Goal: Task Accomplishment & Management: Manage account settings

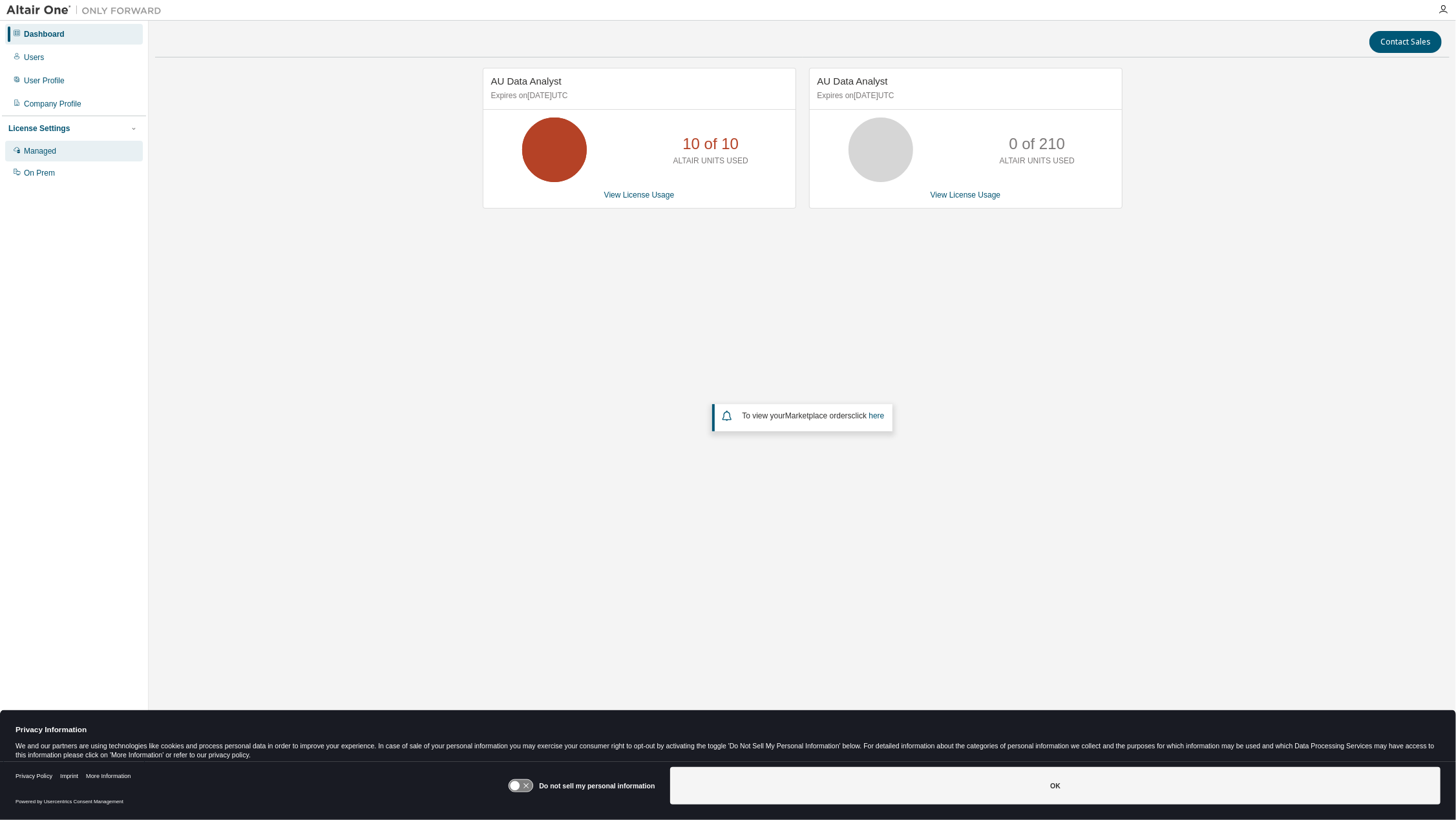
click at [40, 153] on div "Managed" at bounding box center [40, 151] width 32 height 10
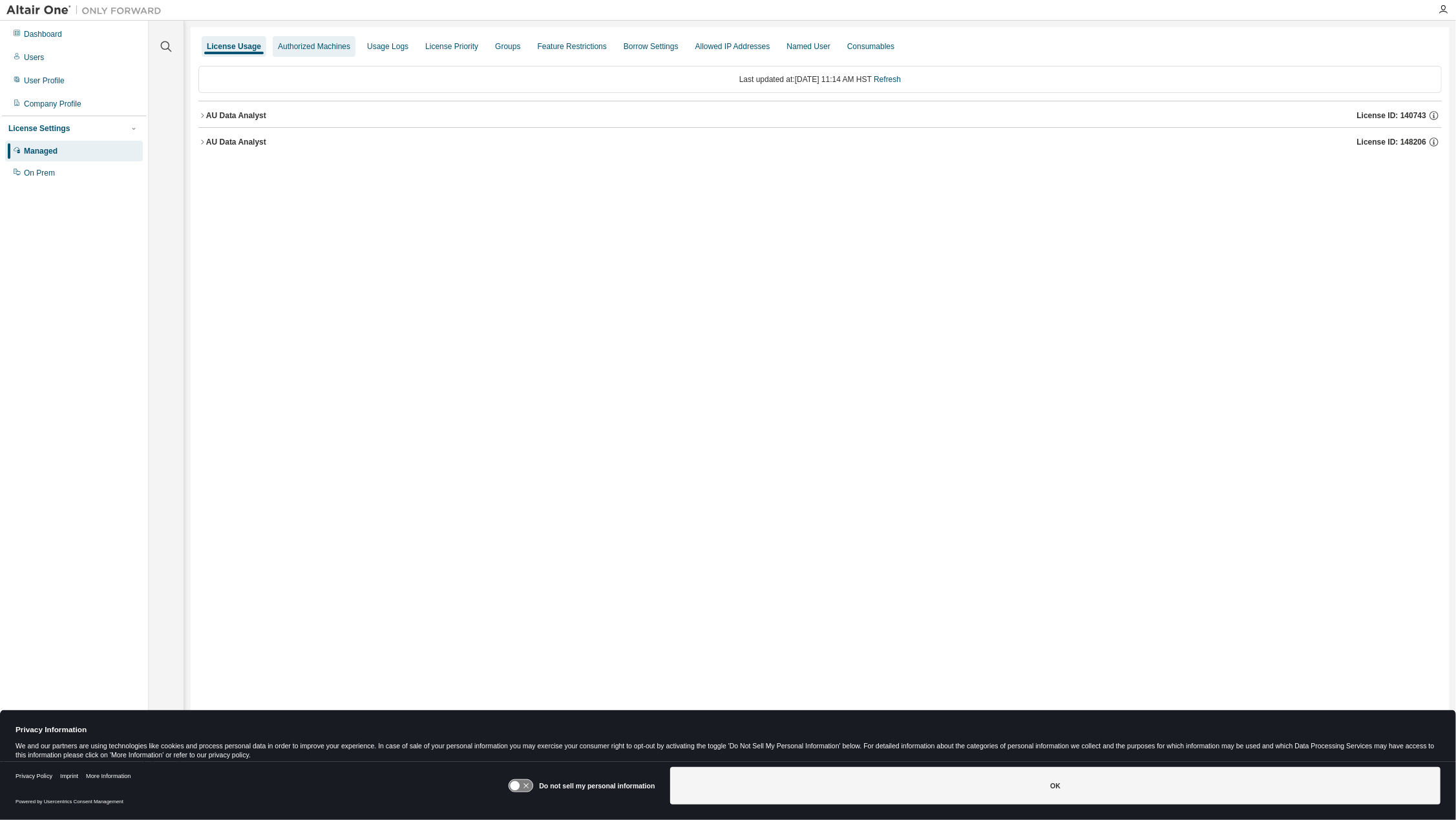
click at [311, 47] on div "Authorized Machines" at bounding box center [314, 46] width 73 height 10
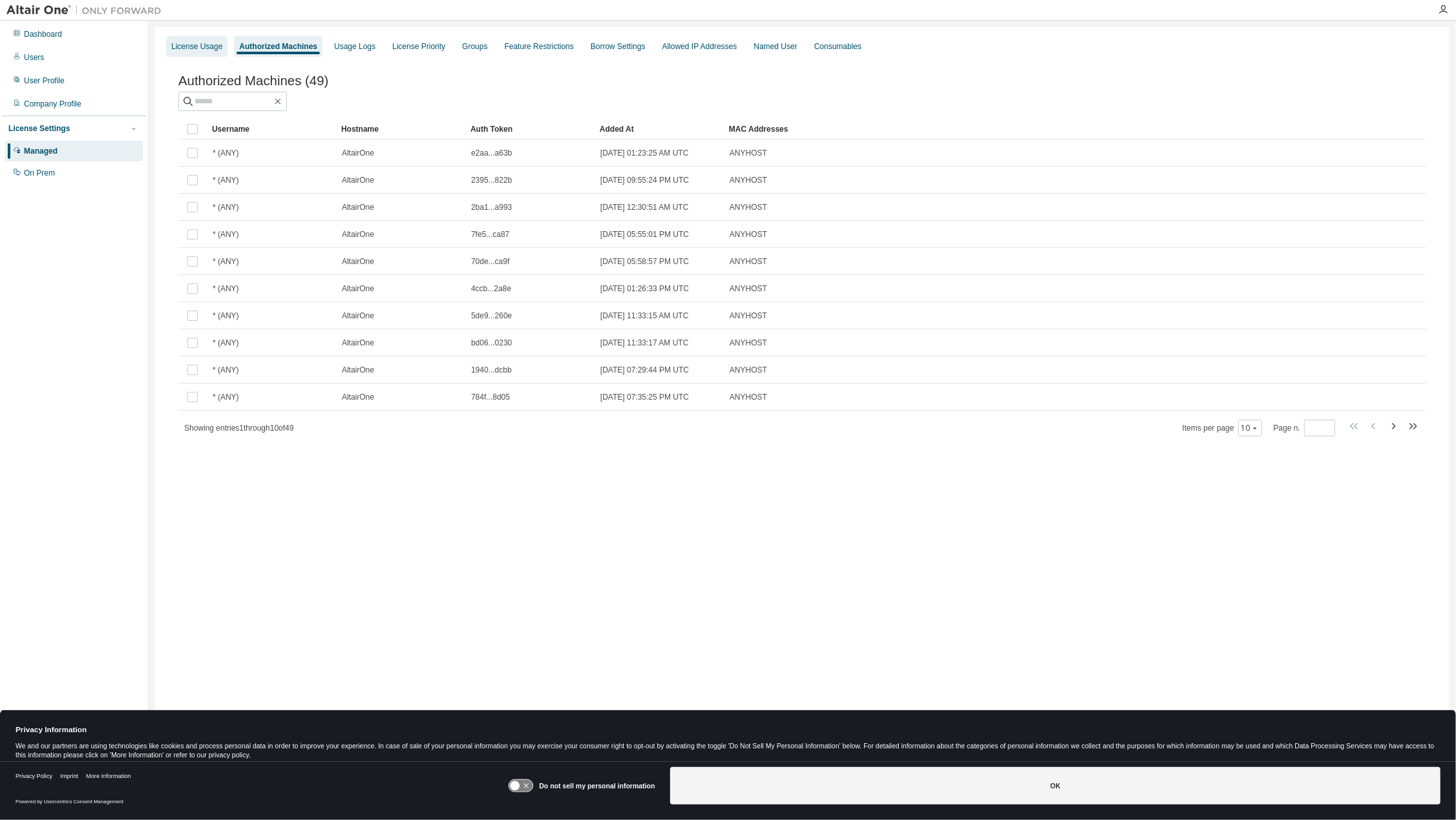
click at [204, 42] on div "License Usage" at bounding box center [196, 46] width 51 height 10
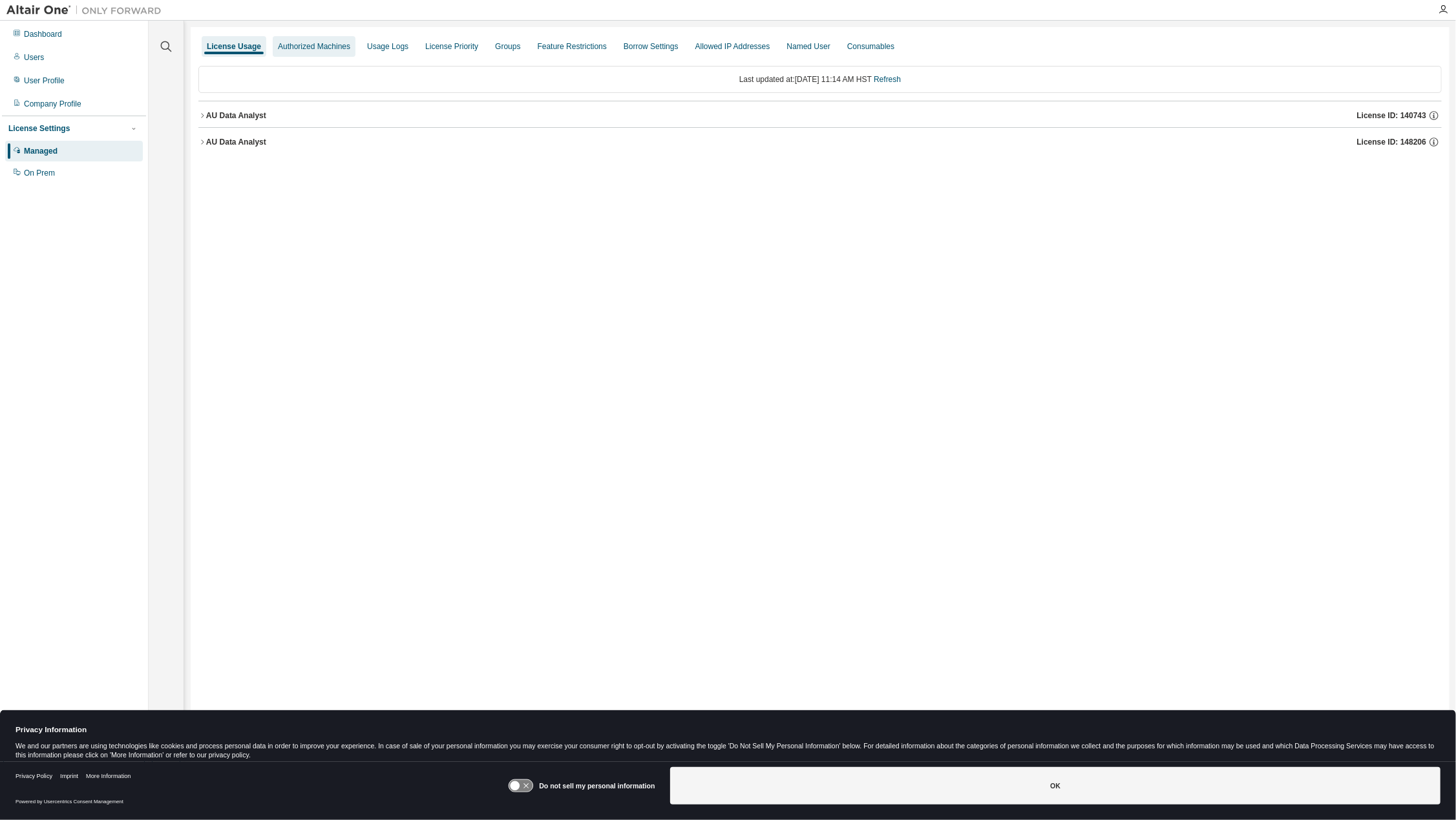
click at [343, 46] on div "Authorized Machines" at bounding box center [314, 46] width 73 height 10
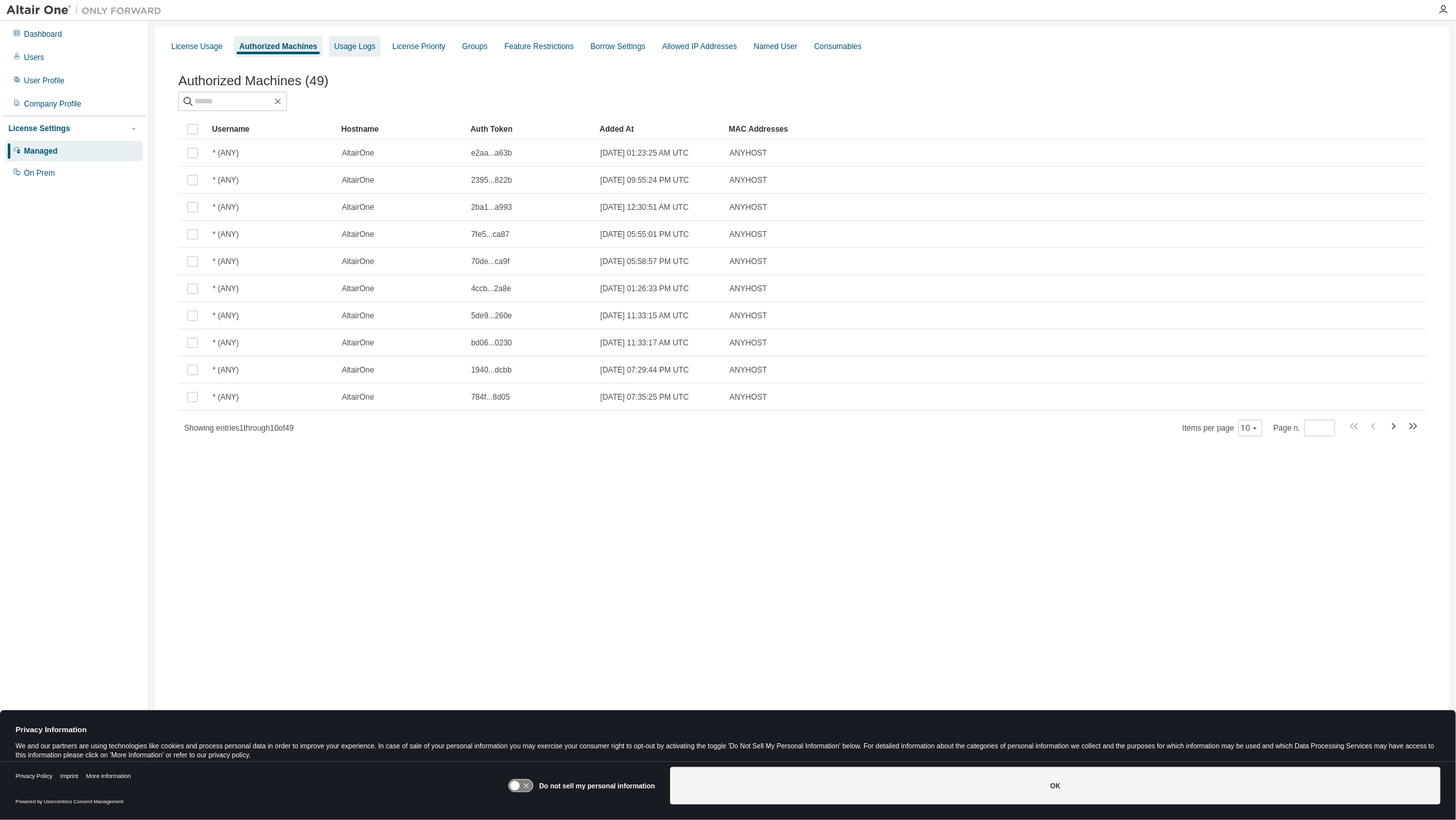
click at [340, 51] on div "Usage Logs" at bounding box center [354, 46] width 41 height 10
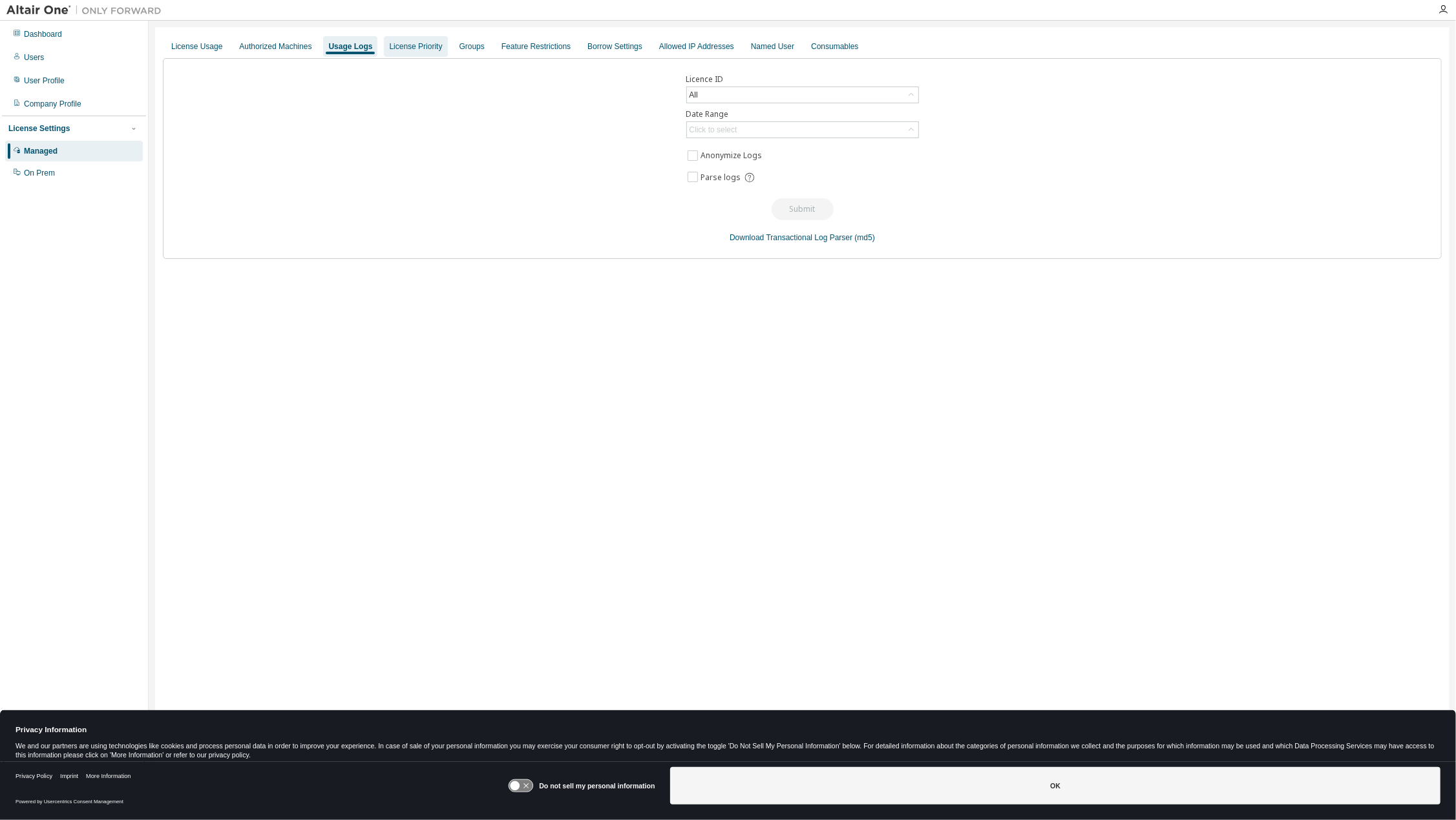
click at [404, 50] on div "License Priority" at bounding box center [415, 46] width 53 height 10
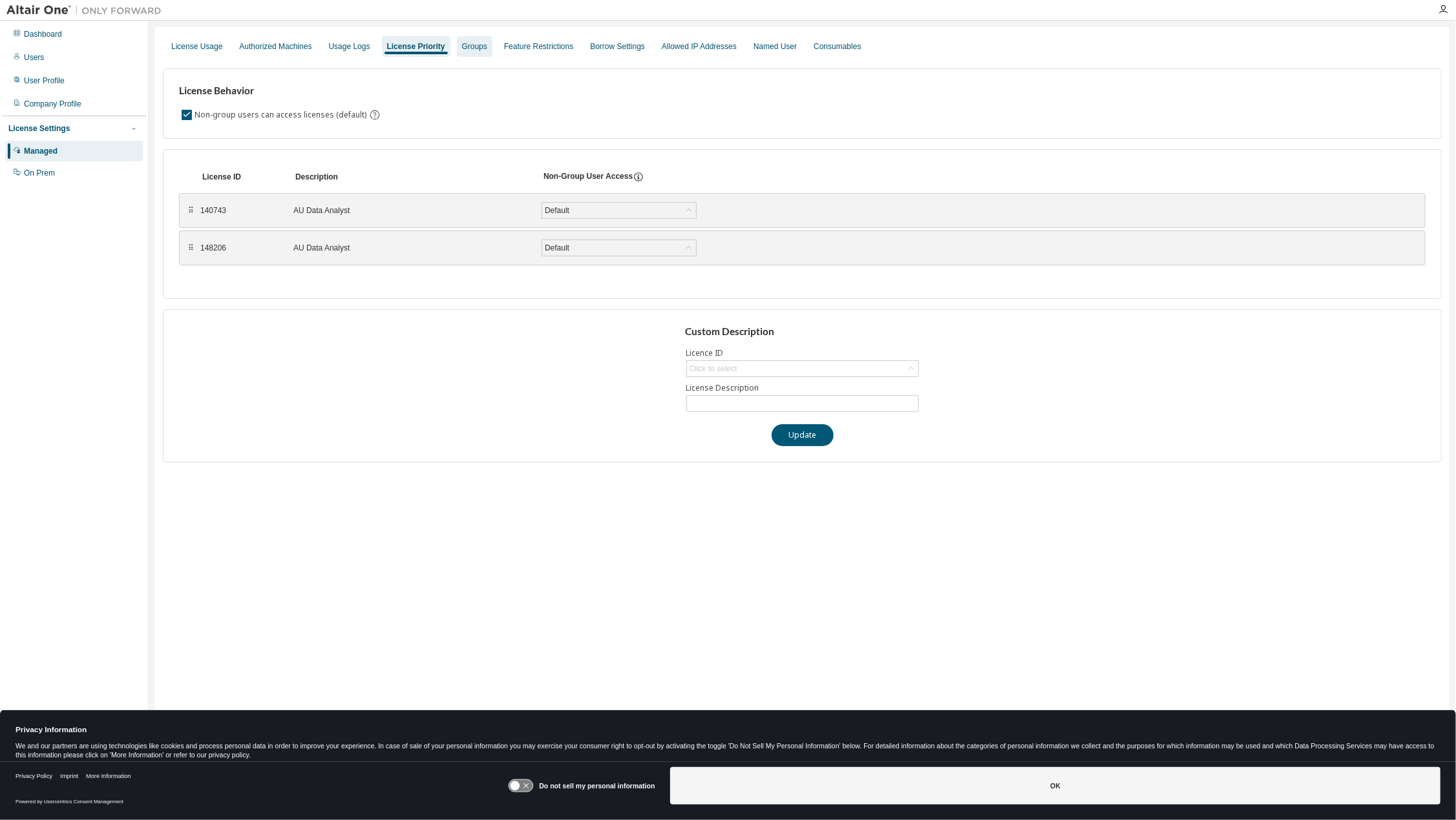
click at [466, 47] on div "Groups" at bounding box center [474, 46] width 25 height 10
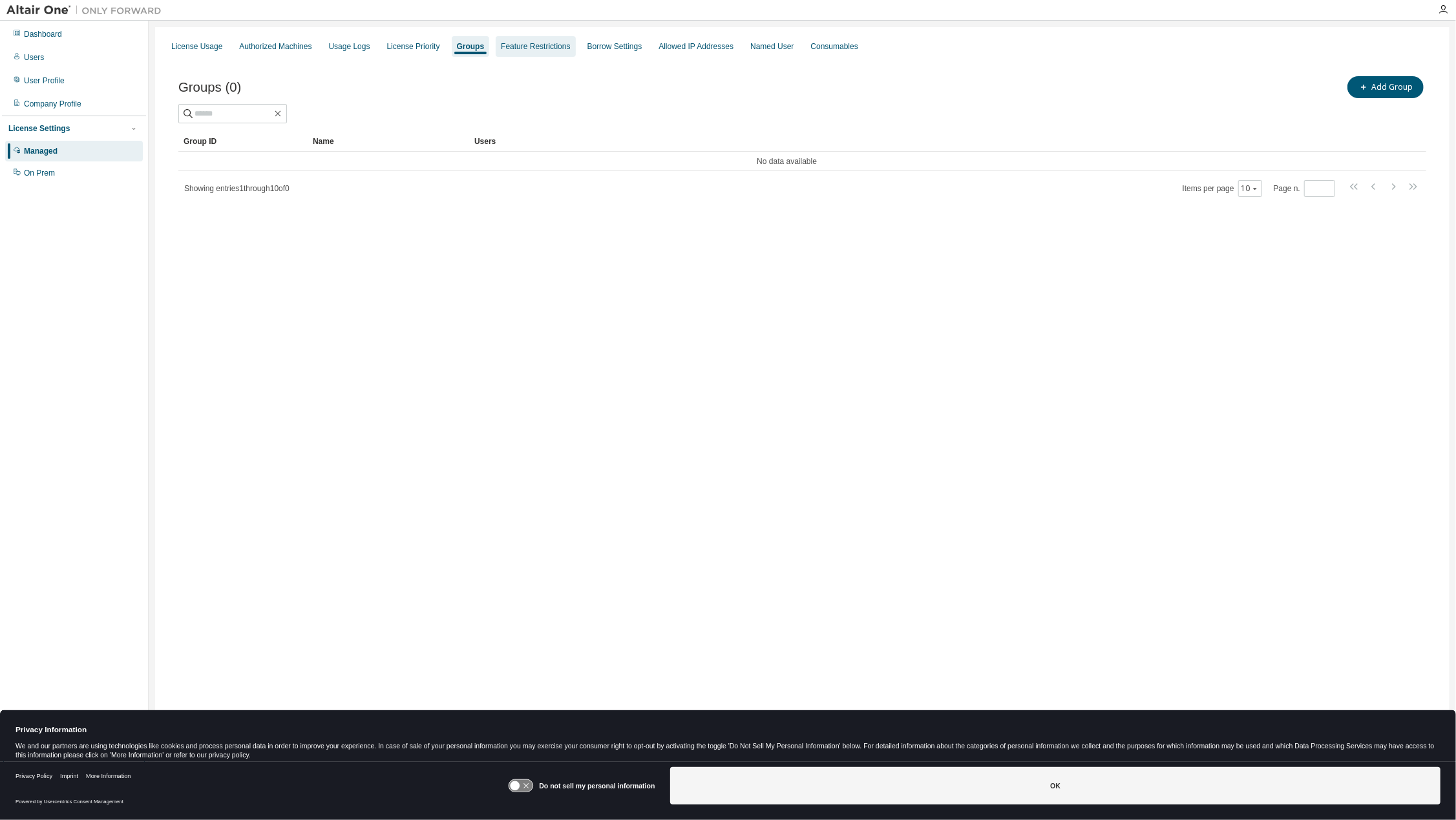
click at [515, 46] on div "Feature Restrictions" at bounding box center [535, 46] width 69 height 10
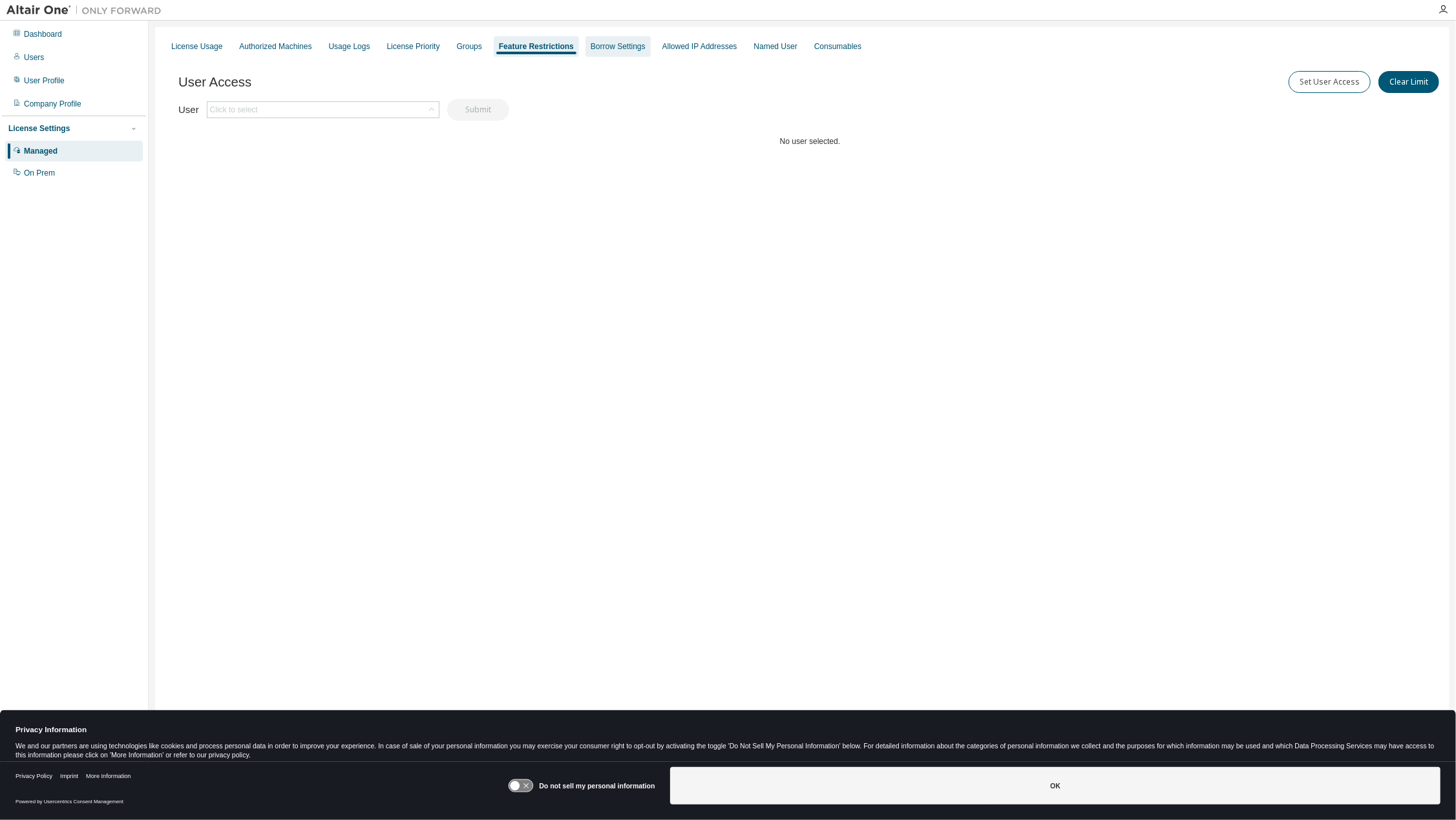
click at [625, 44] on div "Borrow Settings" at bounding box center [618, 46] width 55 height 10
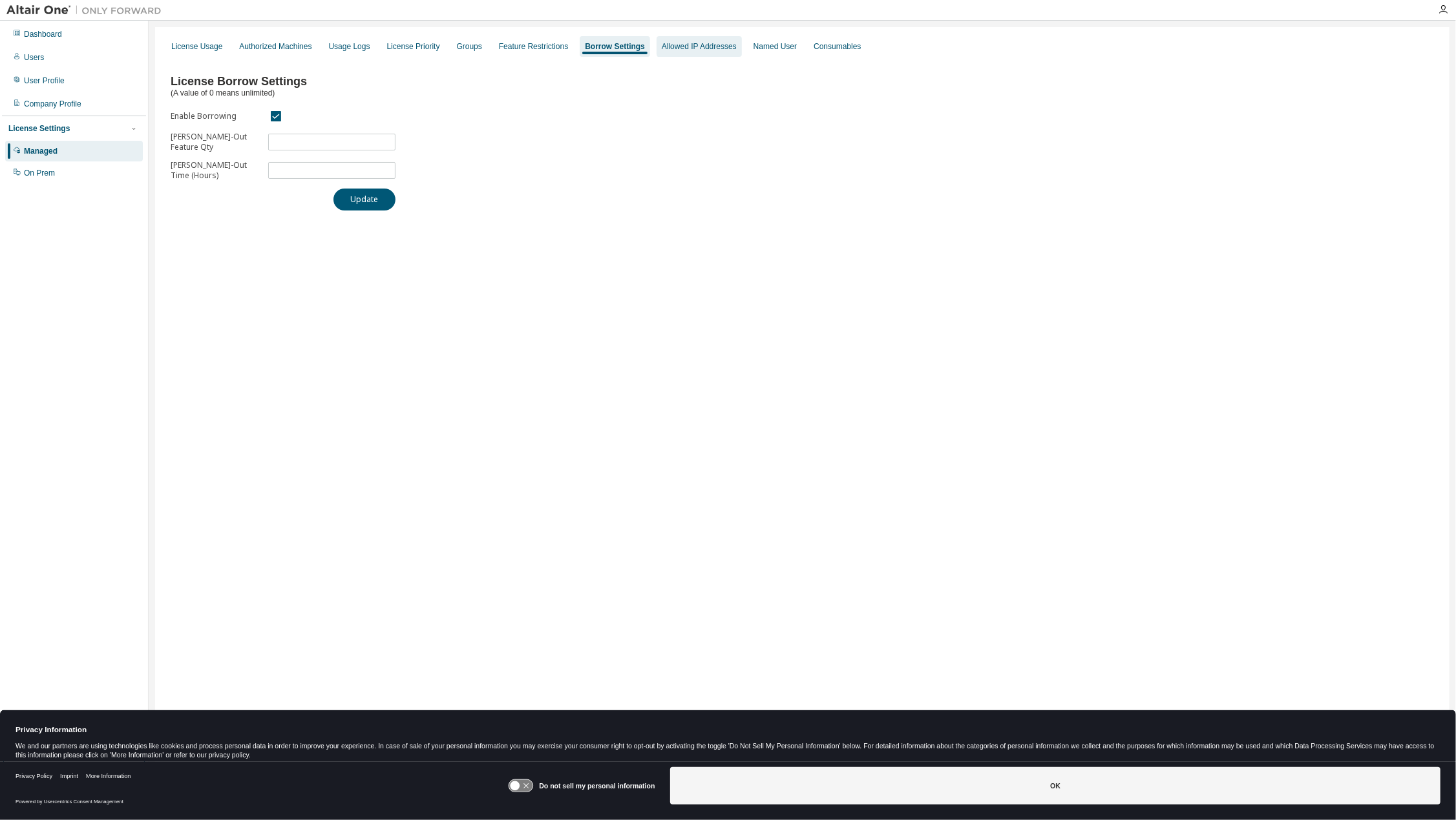
drag, startPoint x: 674, startPoint y: 40, endPoint x: 728, endPoint y: 45, distance: 54.2
click at [674, 40] on div "Allowed IP Addresses" at bounding box center [699, 46] width 86 height 21
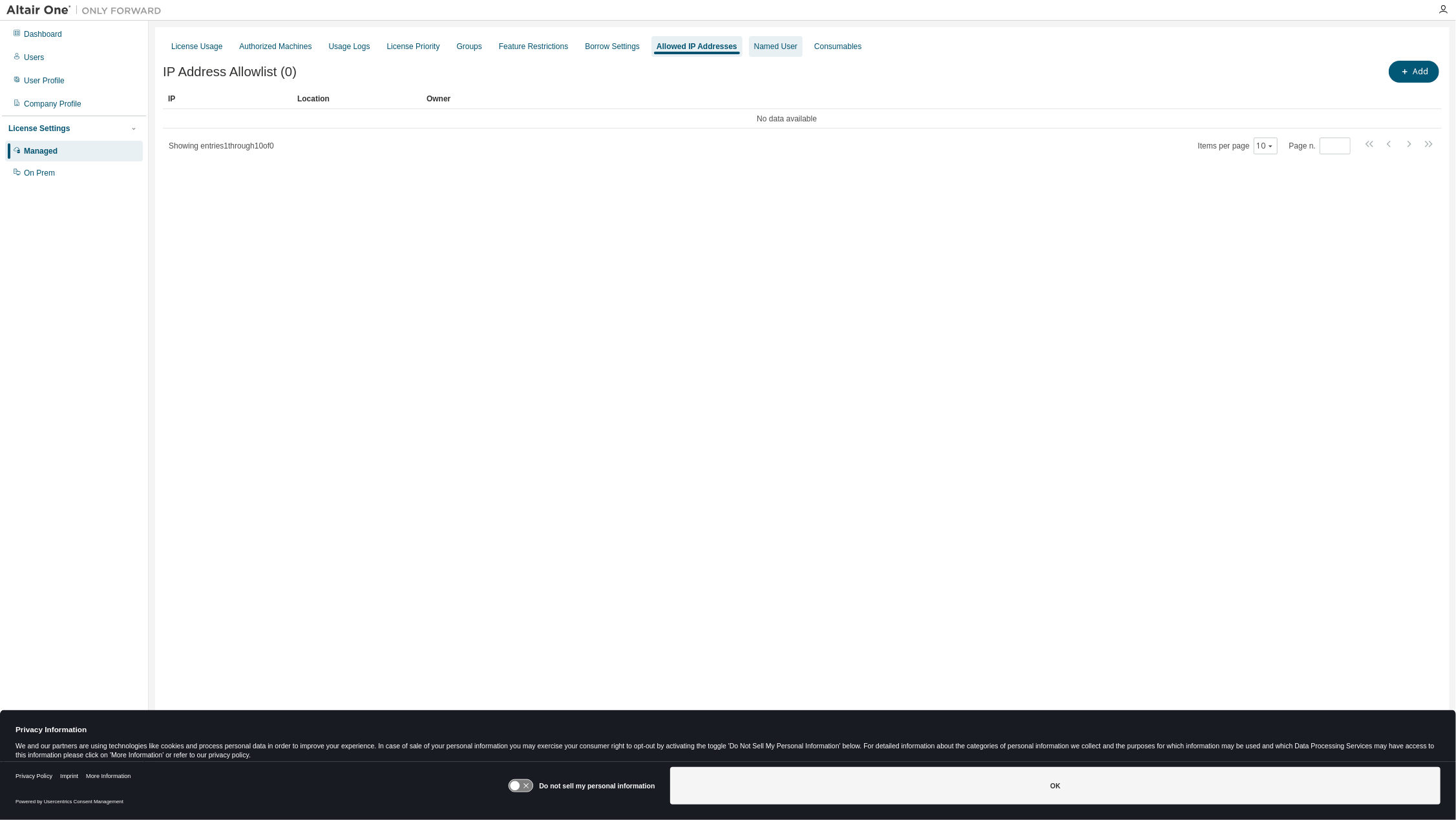
click at [761, 41] on div "Named User" at bounding box center [776, 46] width 43 height 10
click at [677, 50] on div "Allowed IP Addresses" at bounding box center [694, 46] width 75 height 10
click at [192, 46] on div "License Usage" at bounding box center [196, 46] width 51 height 10
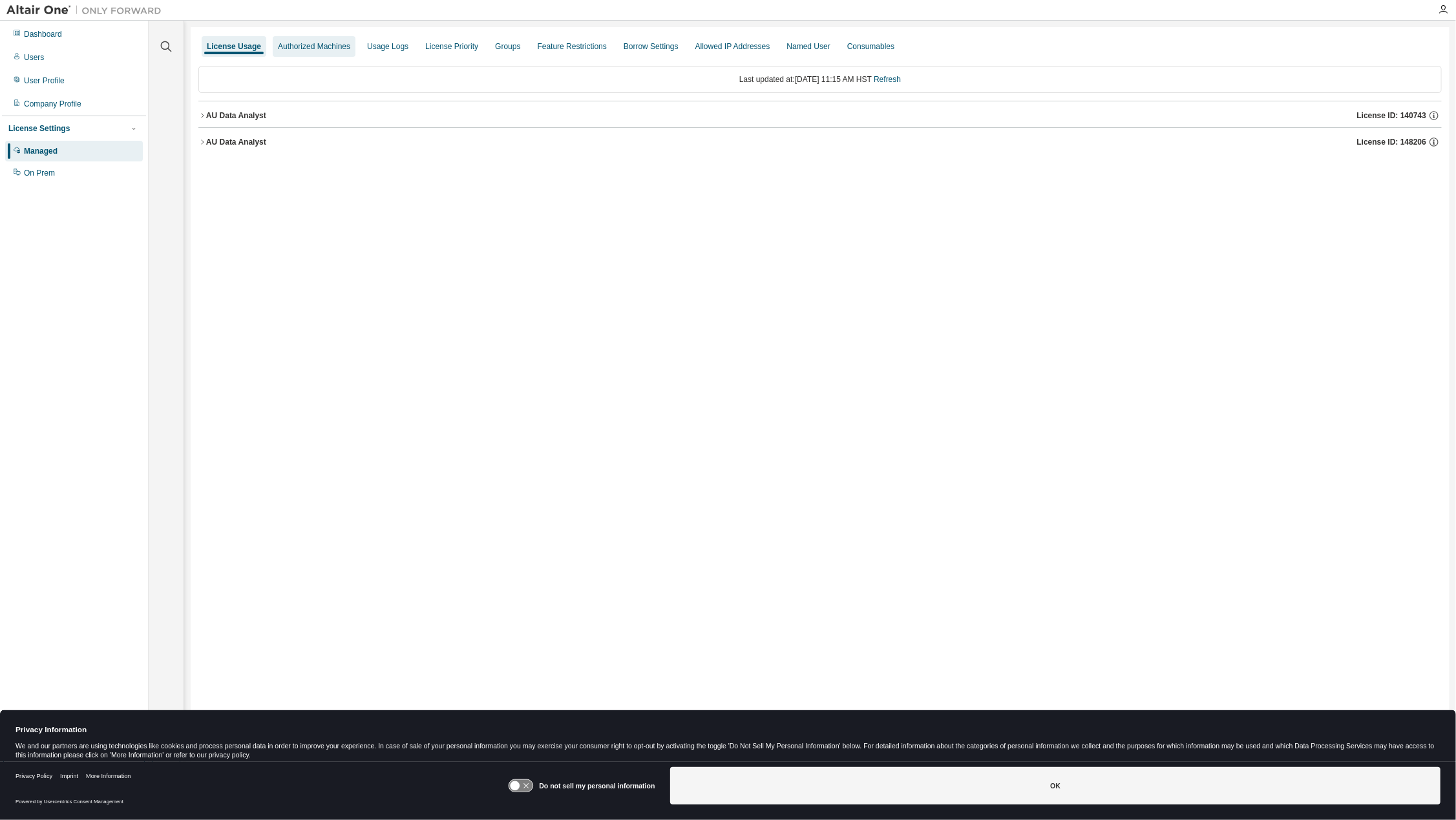
click at [294, 51] on div "Authorized Machines" at bounding box center [314, 46] width 73 height 10
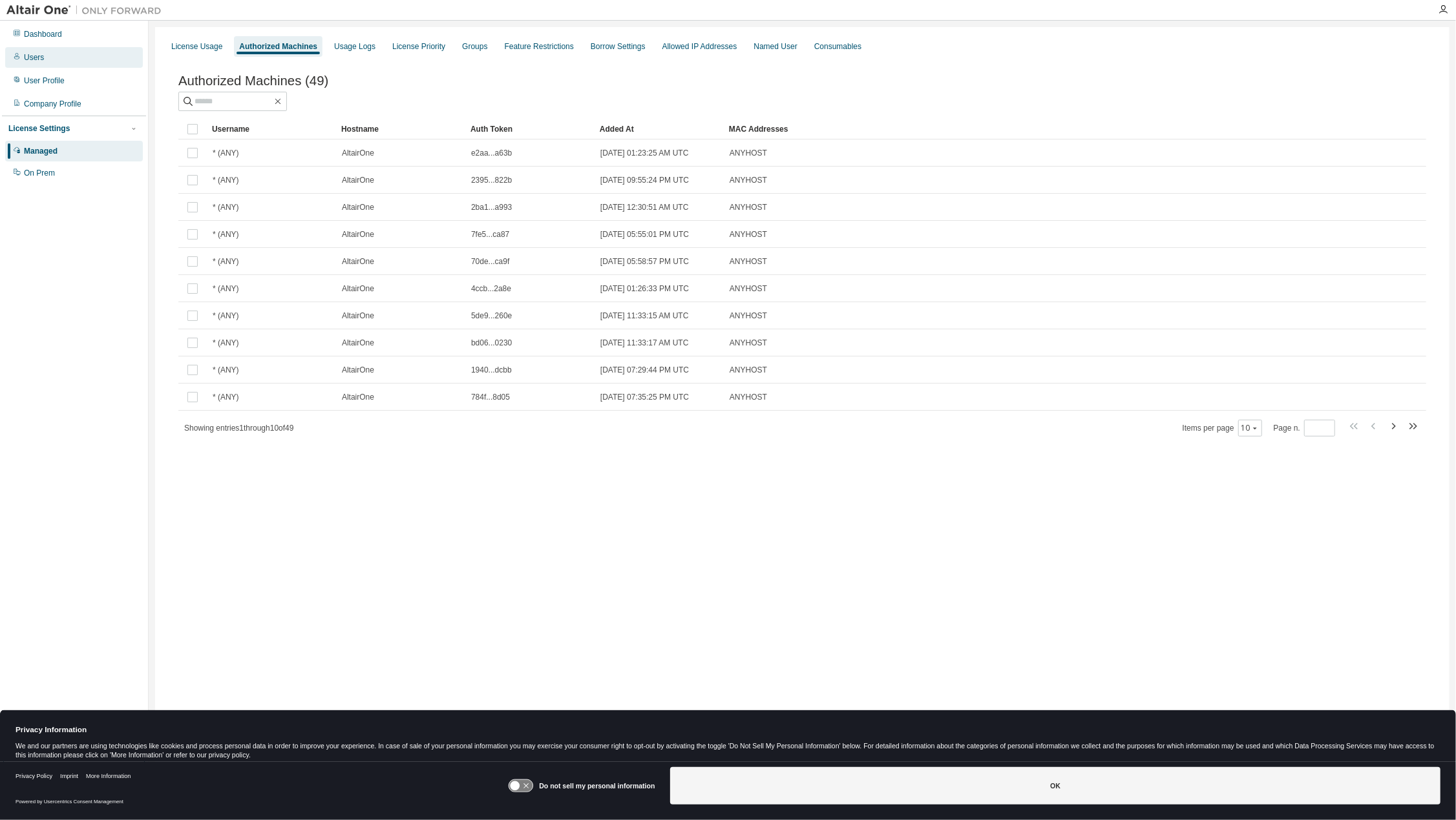
click at [32, 54] on div "Users" at bounding box center [34, 58] width 20 height 10
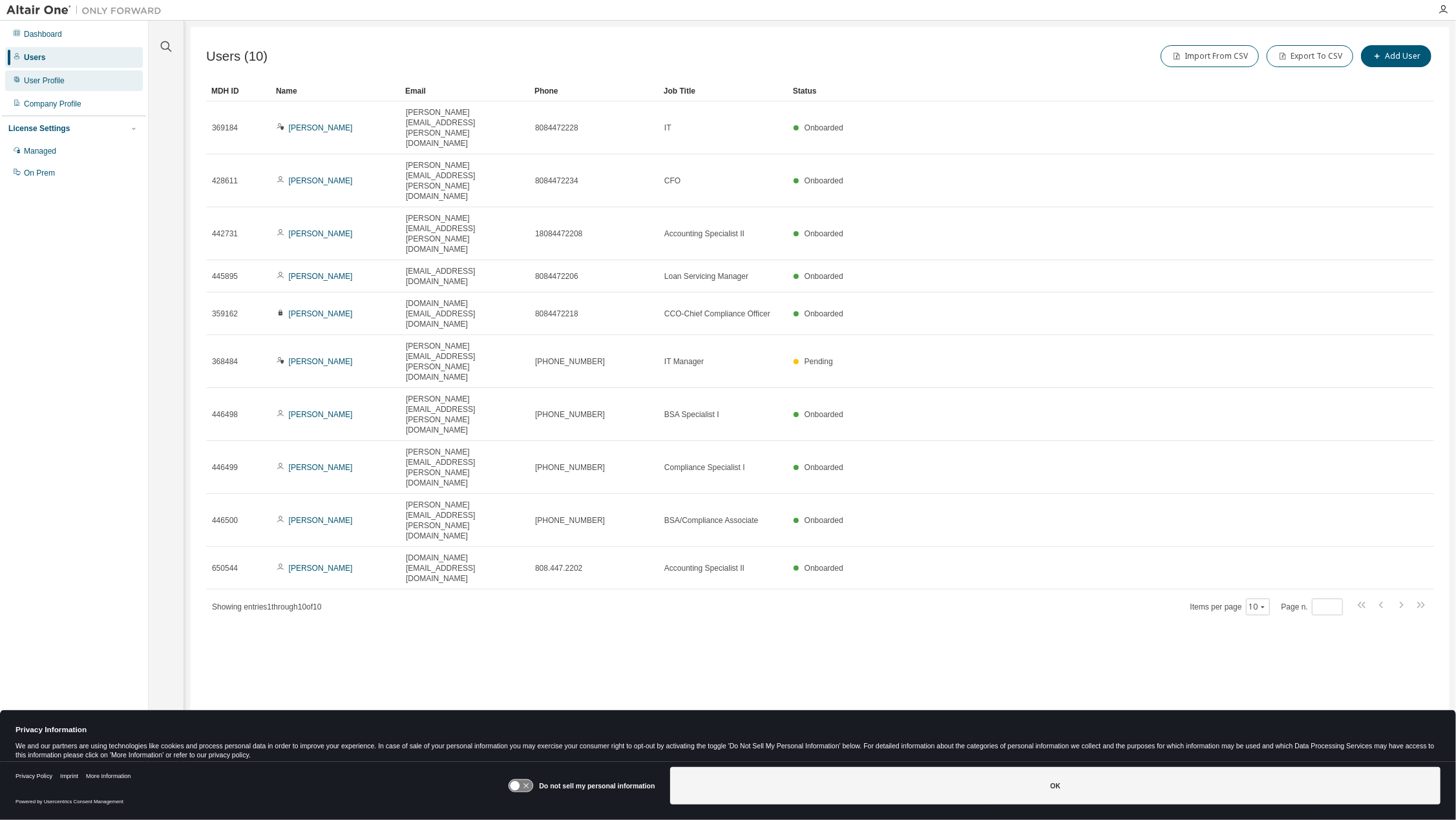
click at [30, 79] on div "User Profile" at bounding box center [44, 81] width 41 height 10
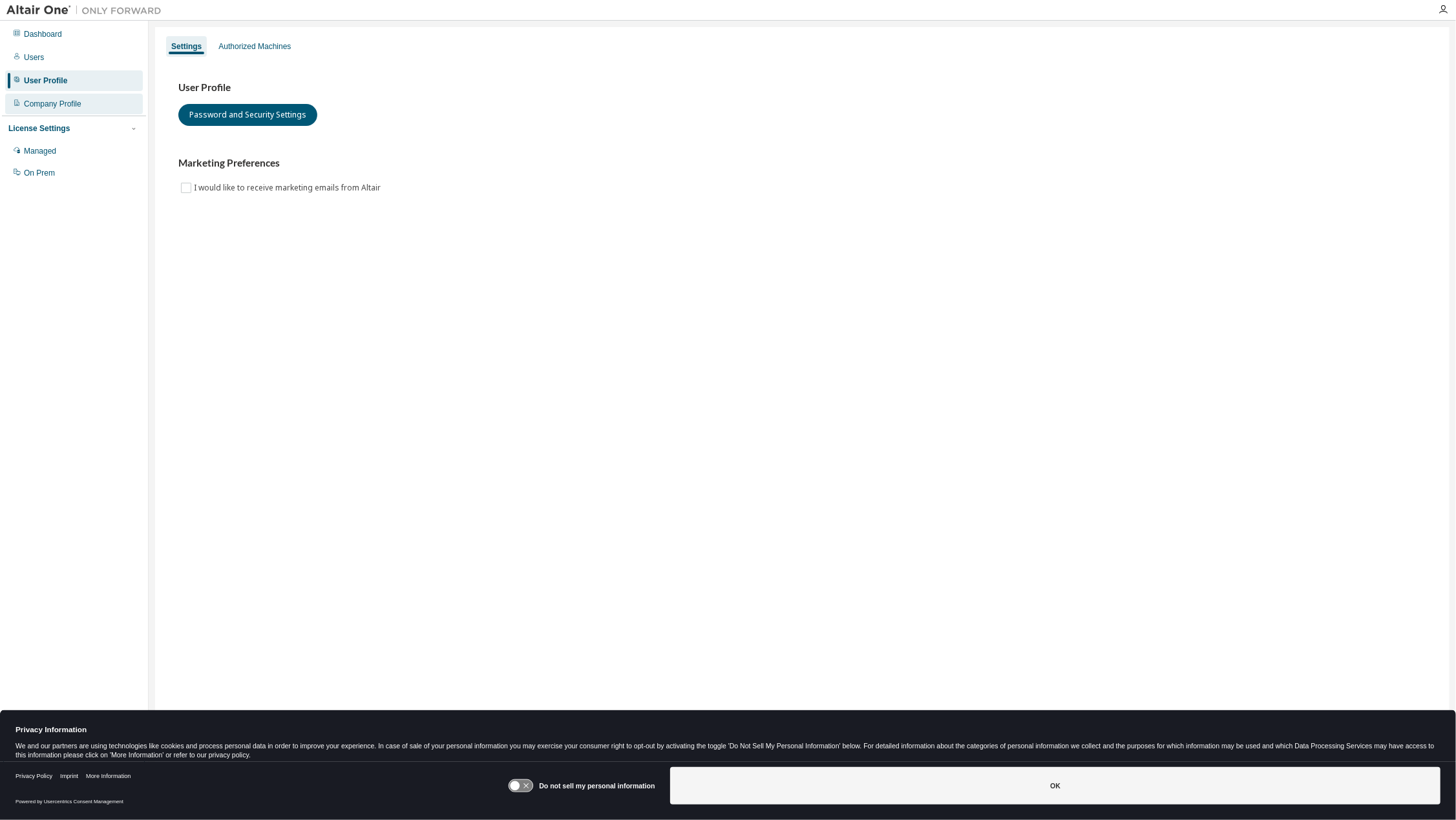
click at [40, 102] on div "Company Profile" at bounding box center [53, 104] width 58 height 10
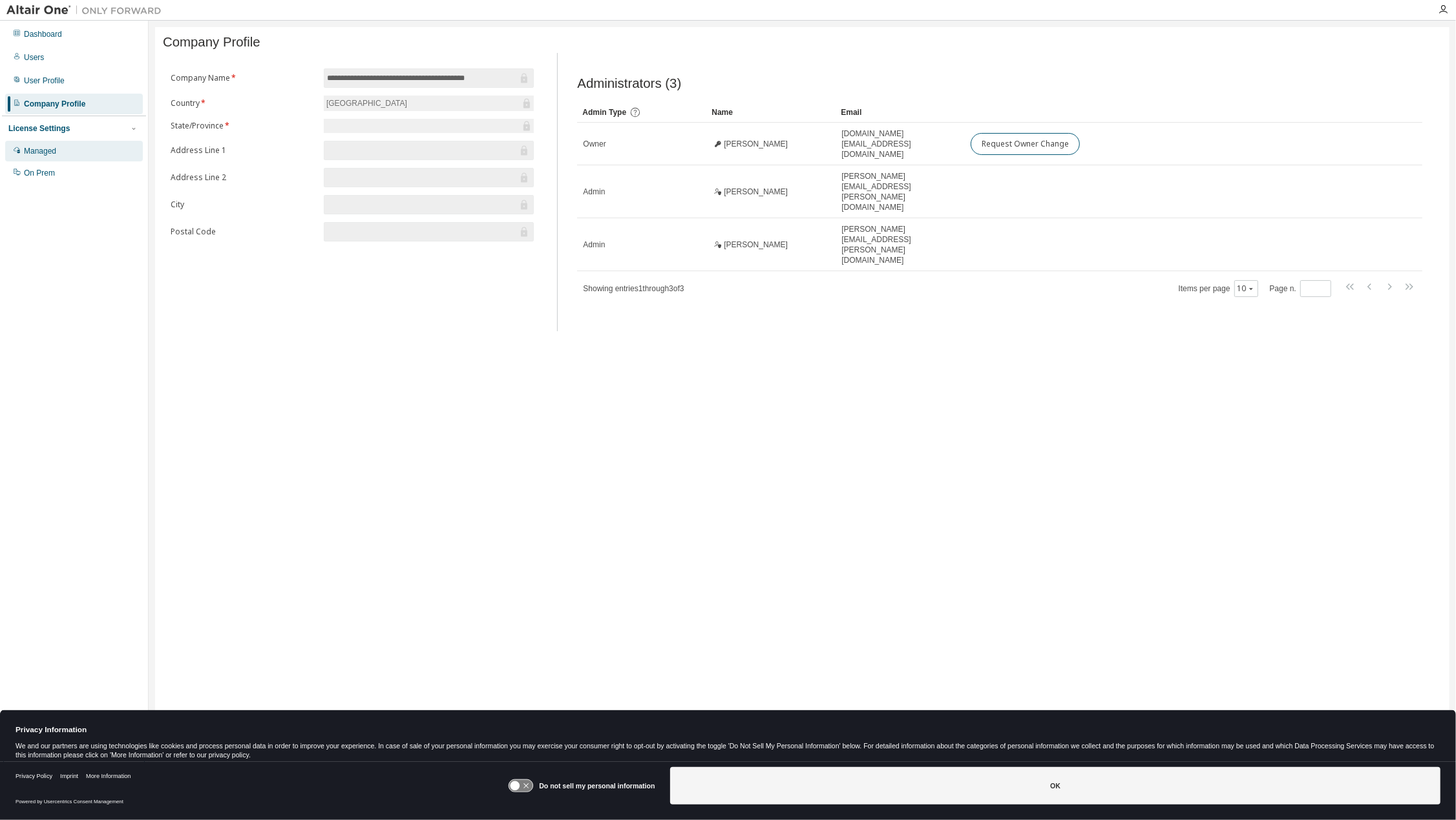
click at [39, 150] on div "Managed" at bounding box center [40, 151] width 32 height 10
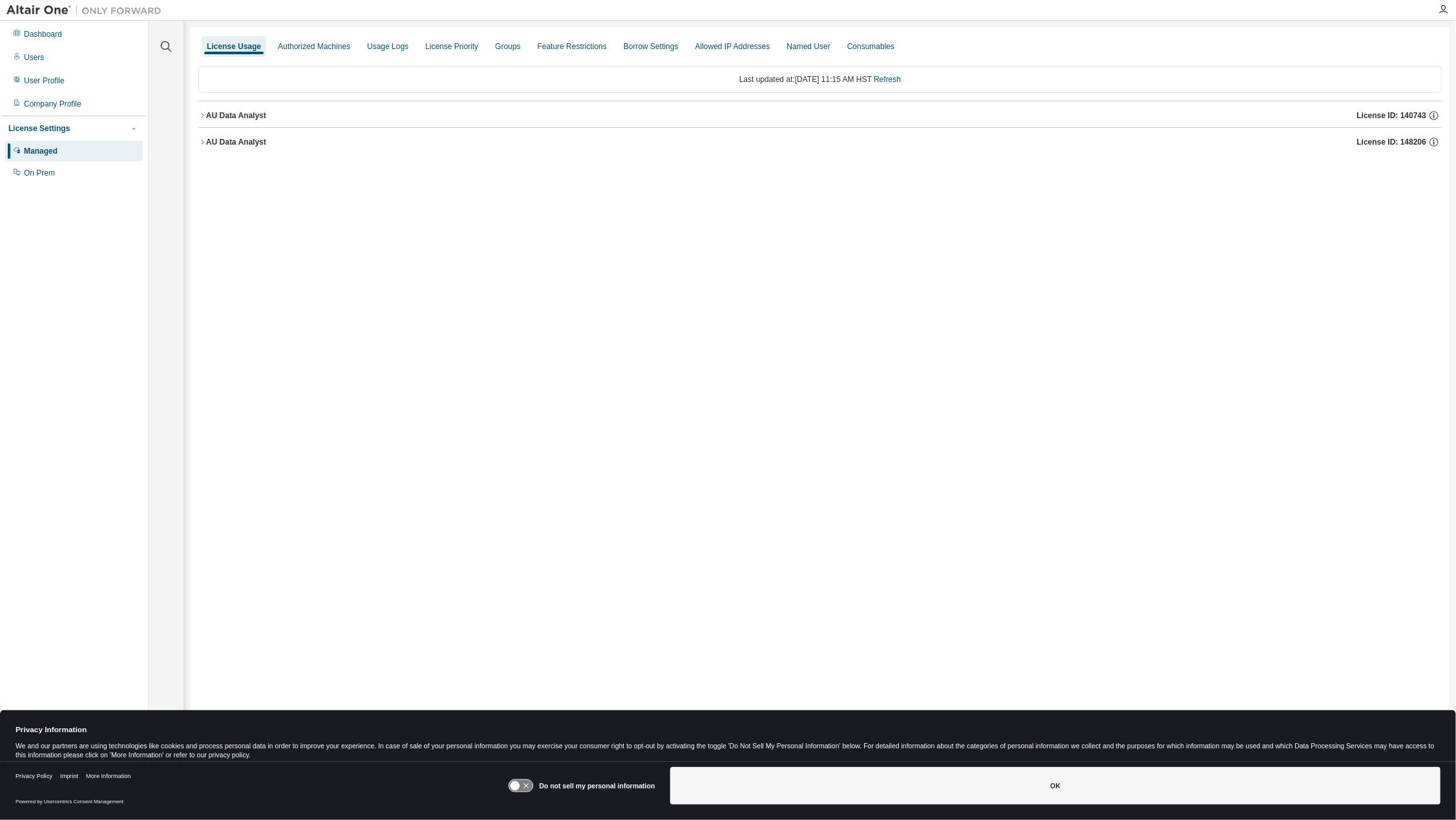
click at [203, 114] on icon "button" at bounding box center [202, 115] width 3 height 4
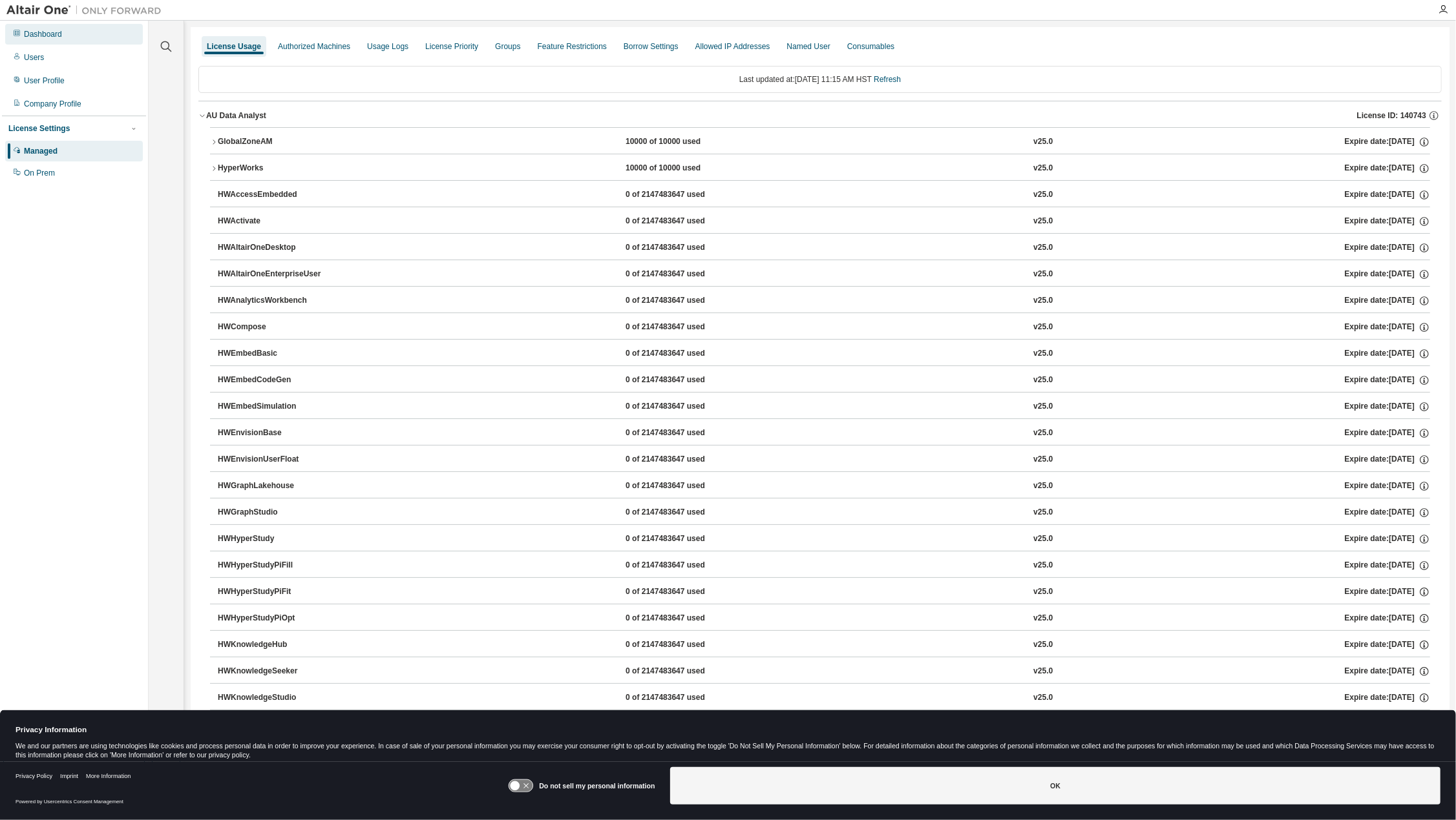
click at [60, 37] on div "Dashboard" at bounding box center [42, 34] width 38 height 10
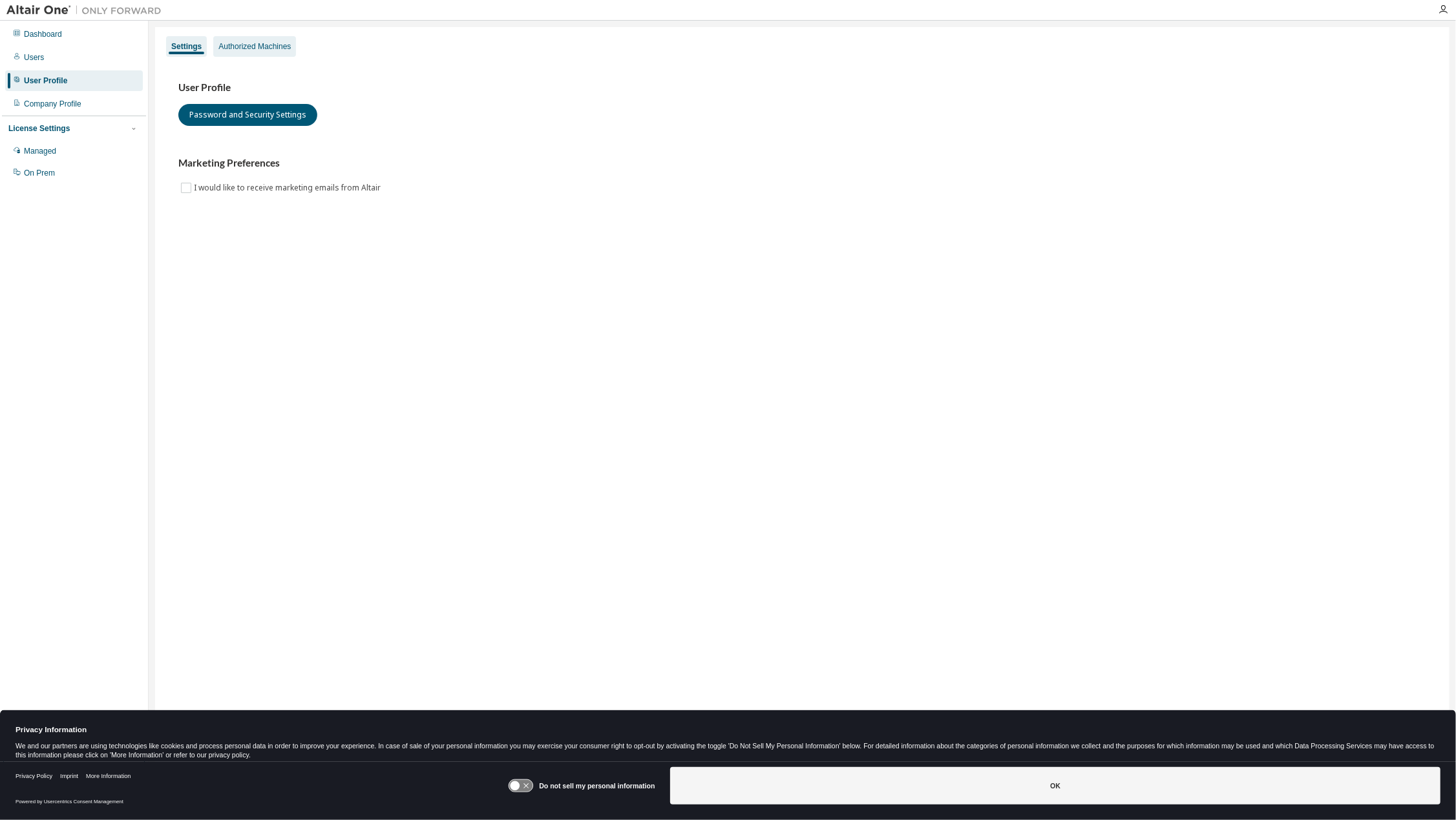
click at [231, 50] on div "Authorized Machines" at bounding box center [254, 46] width 73 height 10
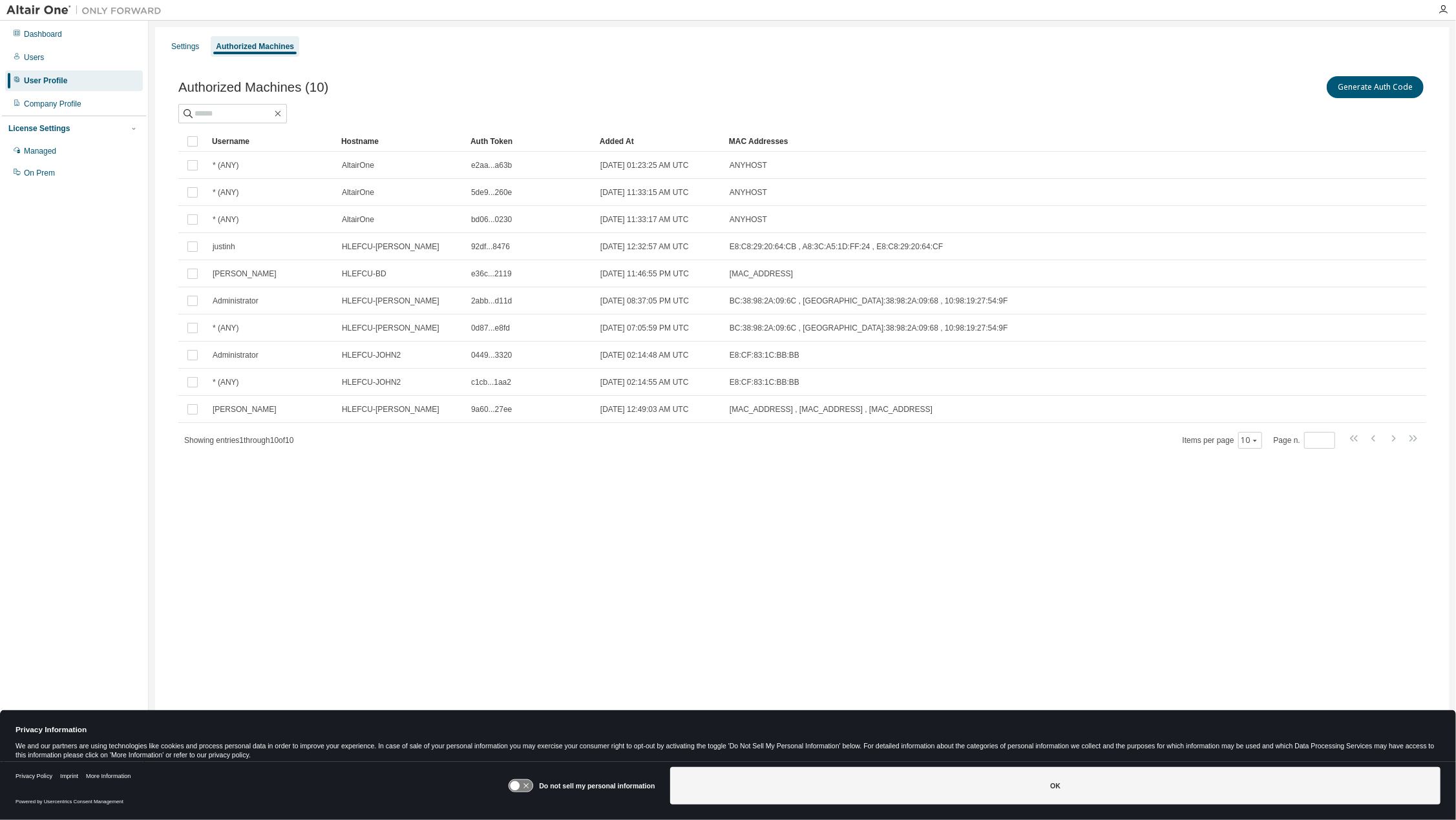
click at [1322, 93] on div "Generate Auth Code" at bounding box center [1114, 87] width 624 height 27
click at [1354, 87] on button "Generate Auth Code" at bounding box center [1375, 87] width 97 height 22
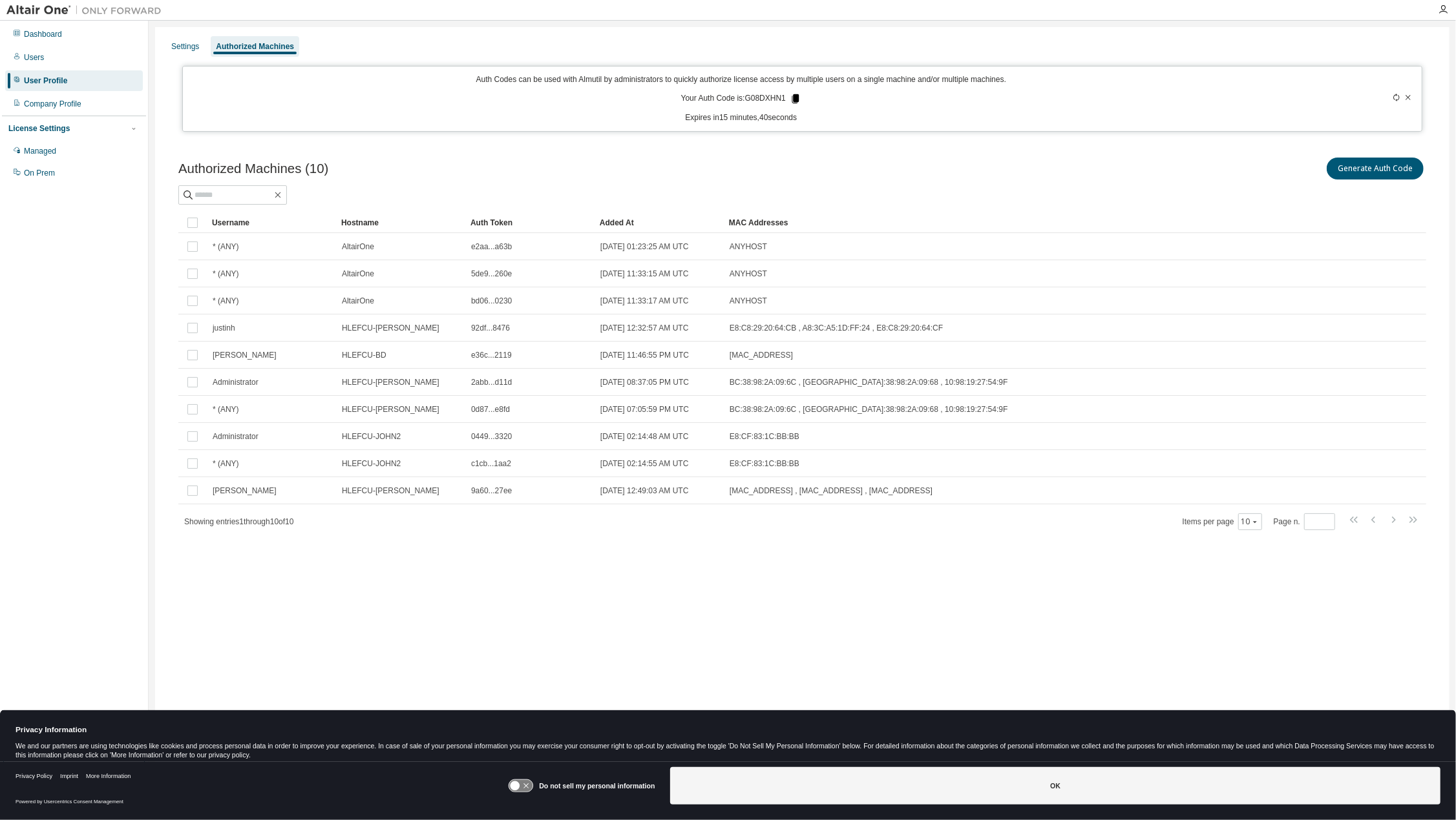
click at [794, 98] on icon at bounding box center [796, 99] width 7 height 9
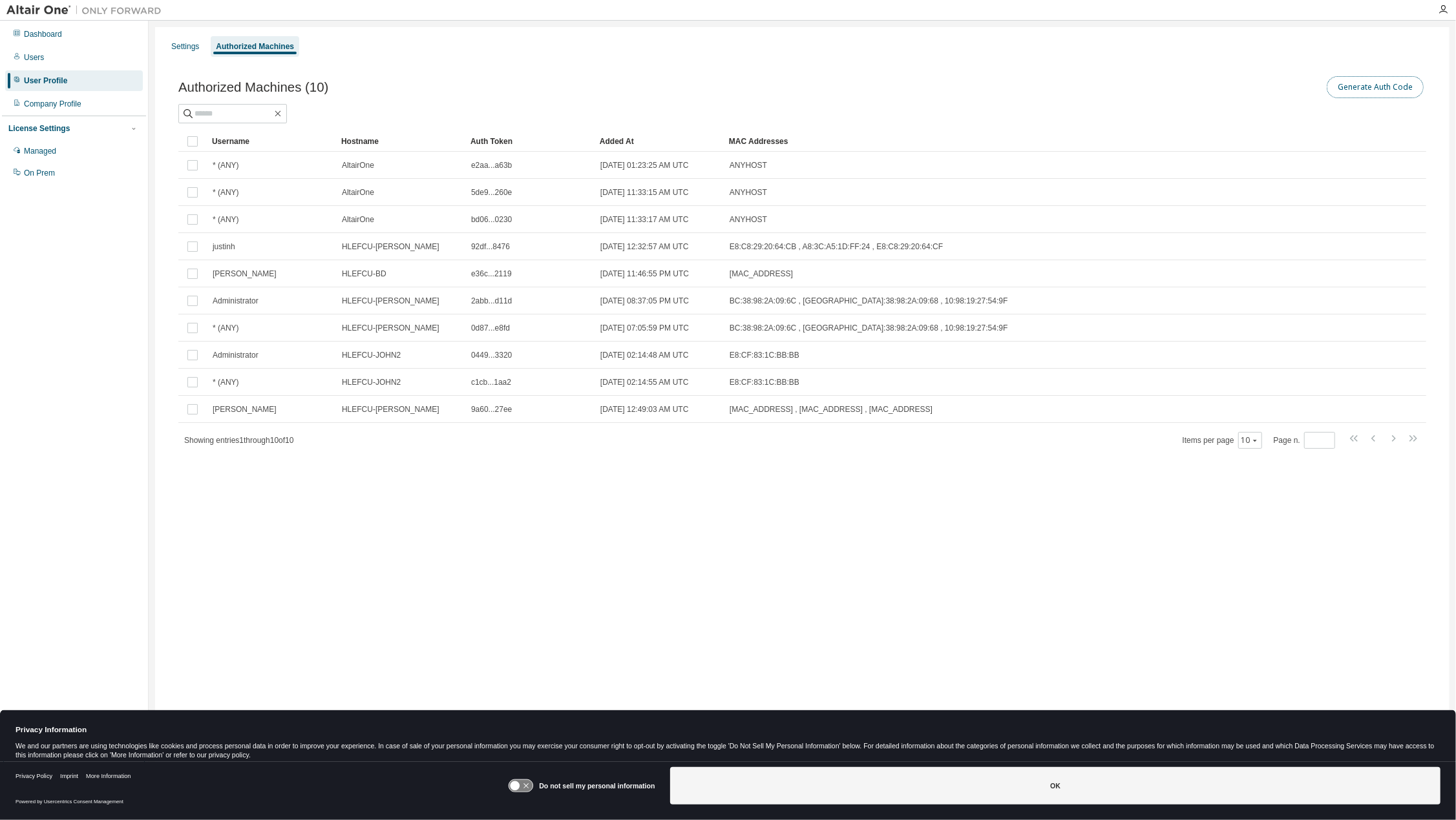
click at [1379, 90] on button "Generate Auth Code" at bounding box center [1375, 87] width 97 height 22
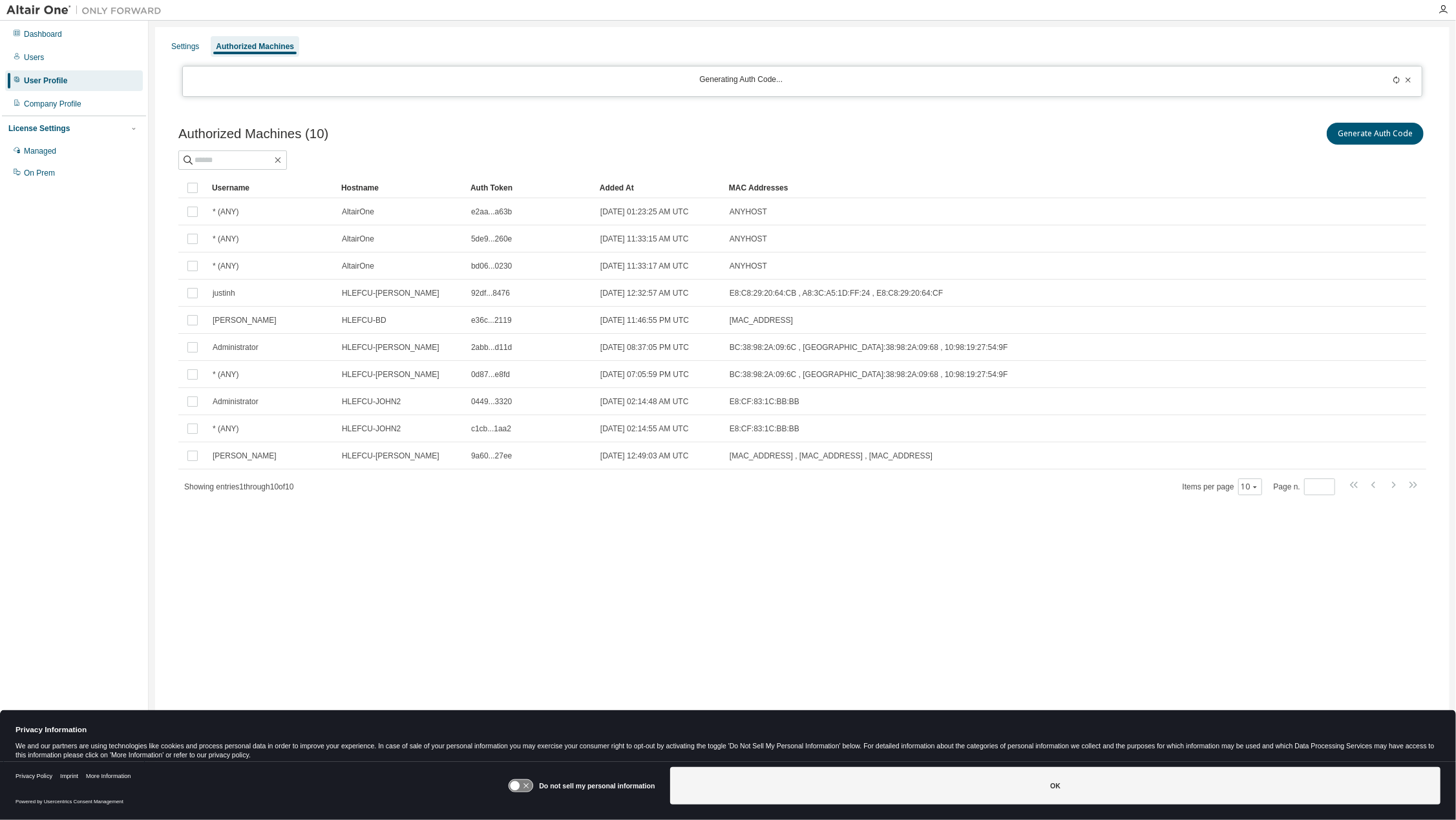
click at [1396, 79] on icon at bounding box center [1396, 80] width 8 height 8
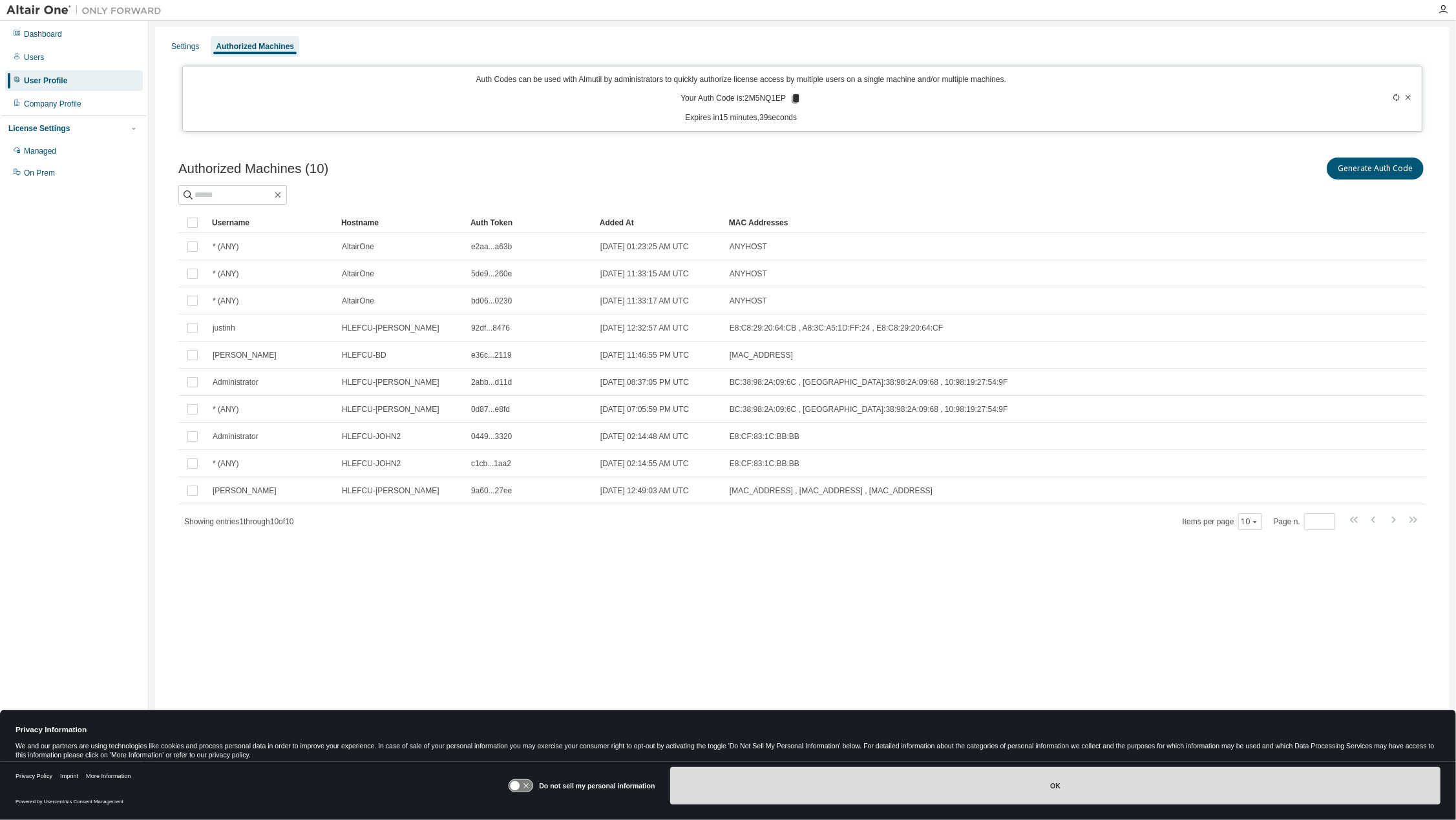
click at [1059, 782] on button "OK" at bounding box center [1055, 786] width 770 height 37
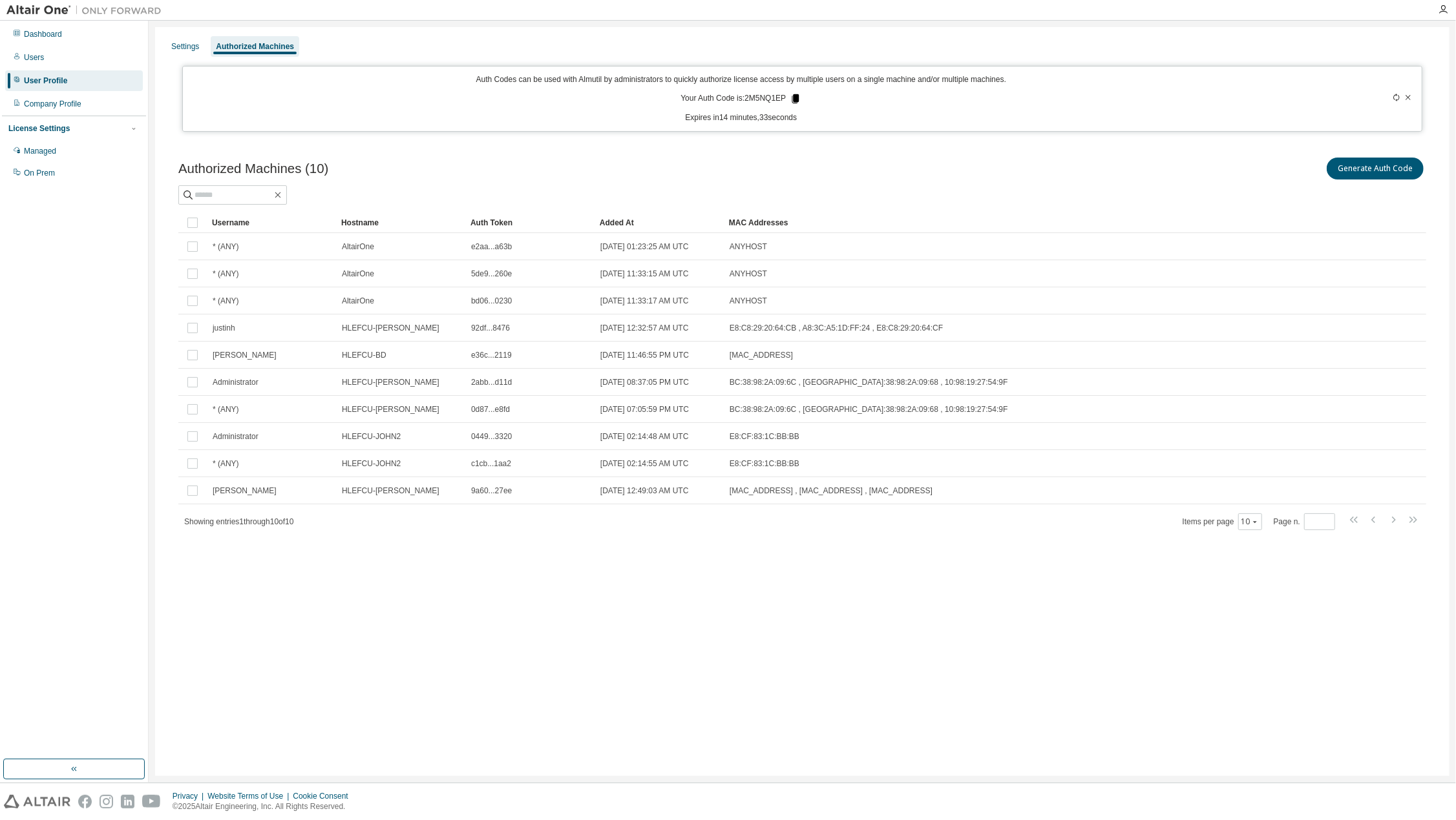
click at [793, 98] on icon at bounding box center [796, 99] width 7 height 9
click at [1116, 175] on div "Generate Auth Code" at bounding box center [1114, 168] width 624 height 27
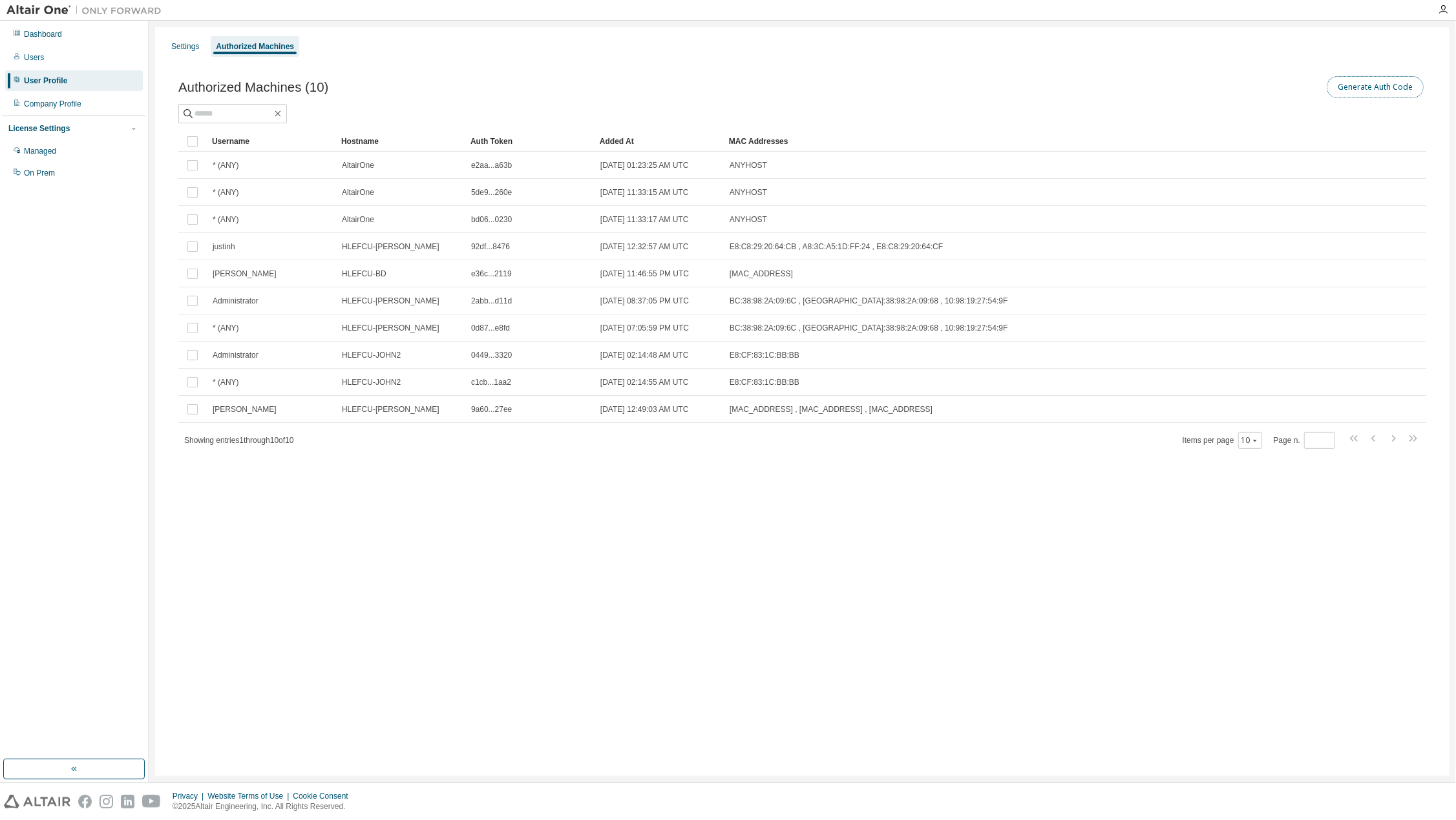
click at [1396, 85] on button "Generate Auth Code" at bounding box center [1375, 87] width 97 height 22
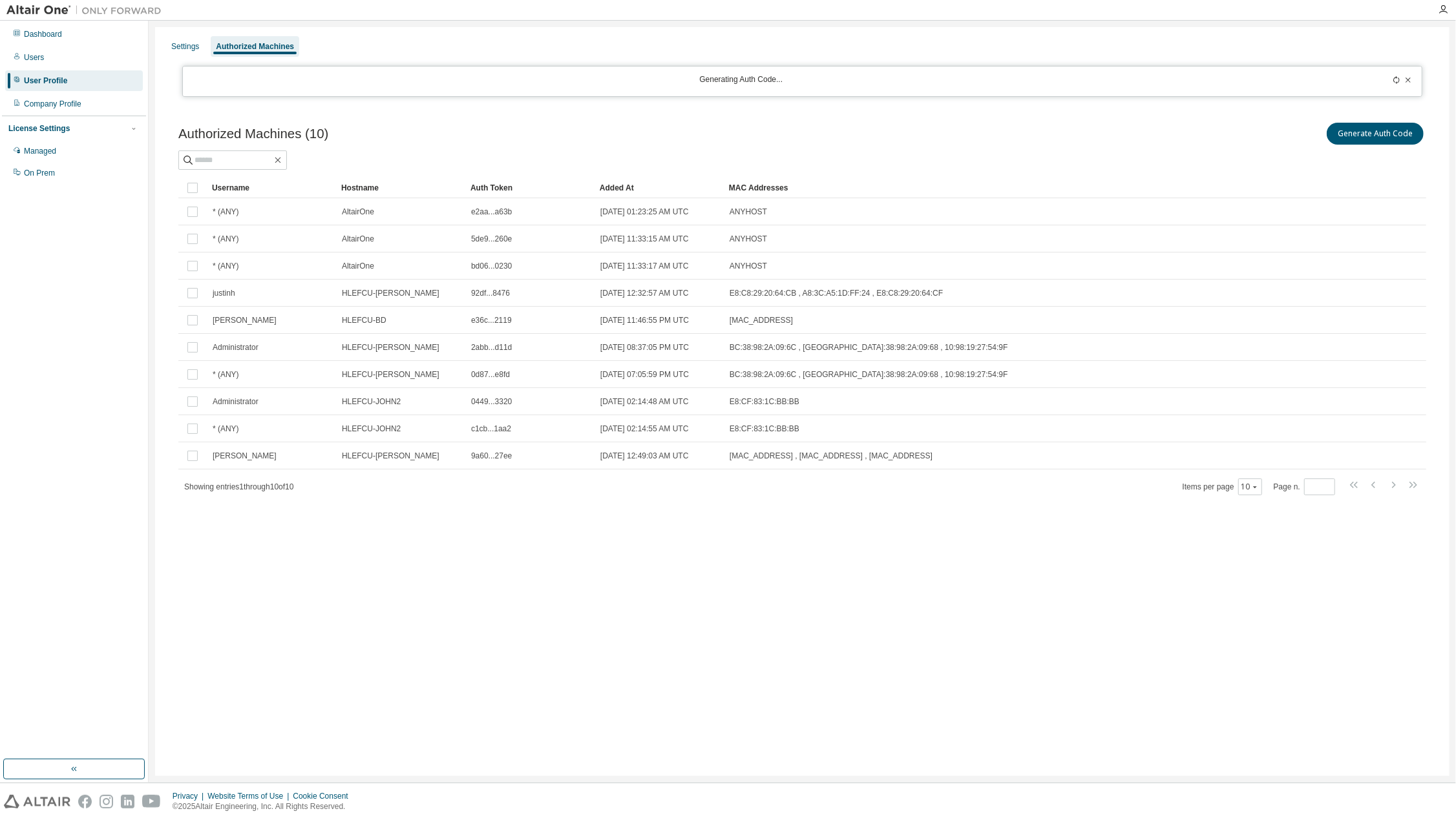
click at [846, 81] on div "Generating Auth Code..." at bounding box center [741, 81] width 1101 height 14
click at [1394, 81] on icon at bounding box center [1396, 80] width 8 height 8
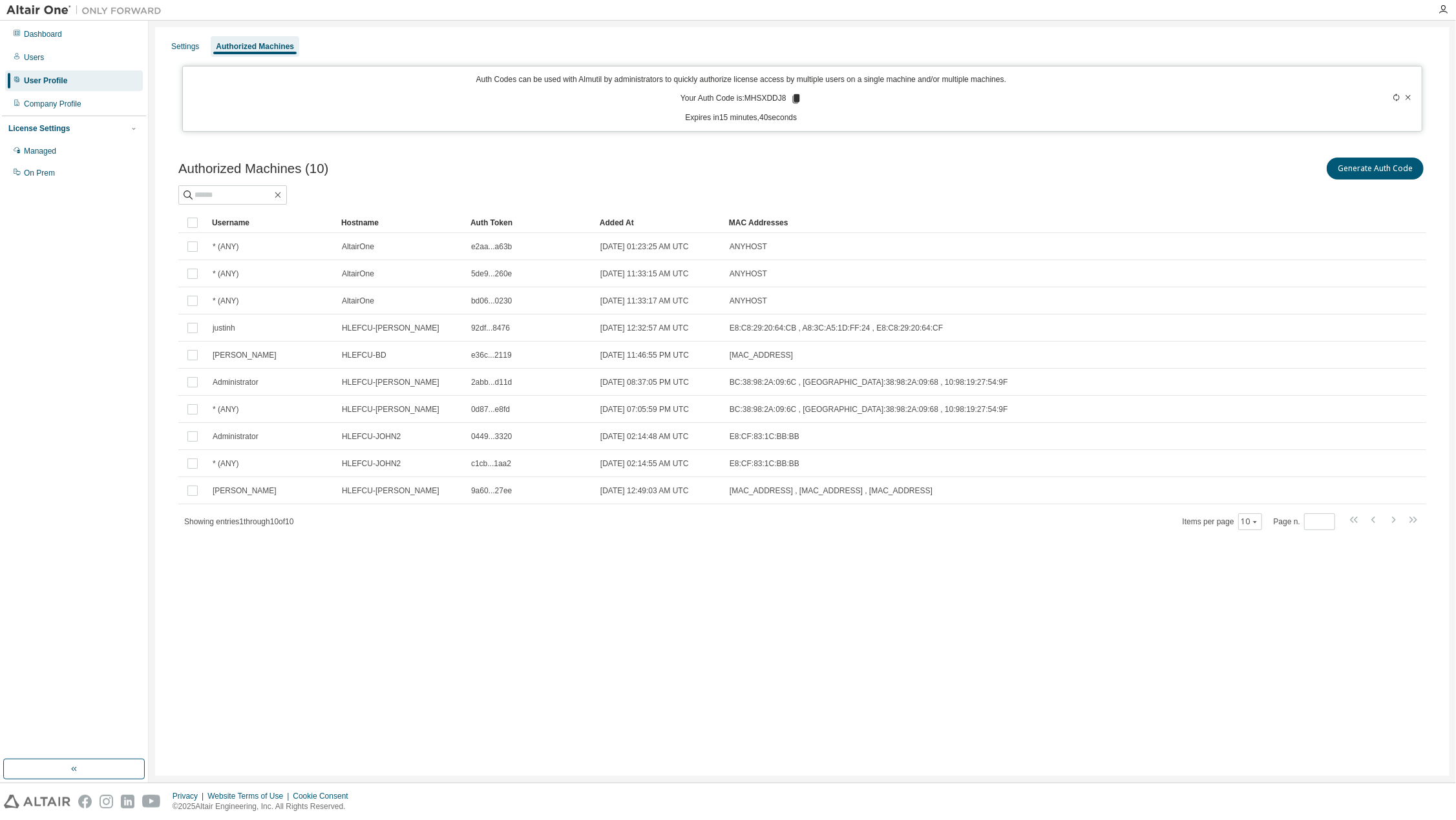
click at [792, 98] on icon at bounding box center [796, 99] width 12 height 12
click at [1028, 188] on div at bounding box center [802, 195] width 1248 height 19
click at [795, 96] on icon at bounding box center [796, 99] width 7 height 9
click at [957, 201] on div at bounding box center [802, 195] width 1248 height 19
click at [794, 97] on icon at bounding box center [796, 99] width 7 height 9
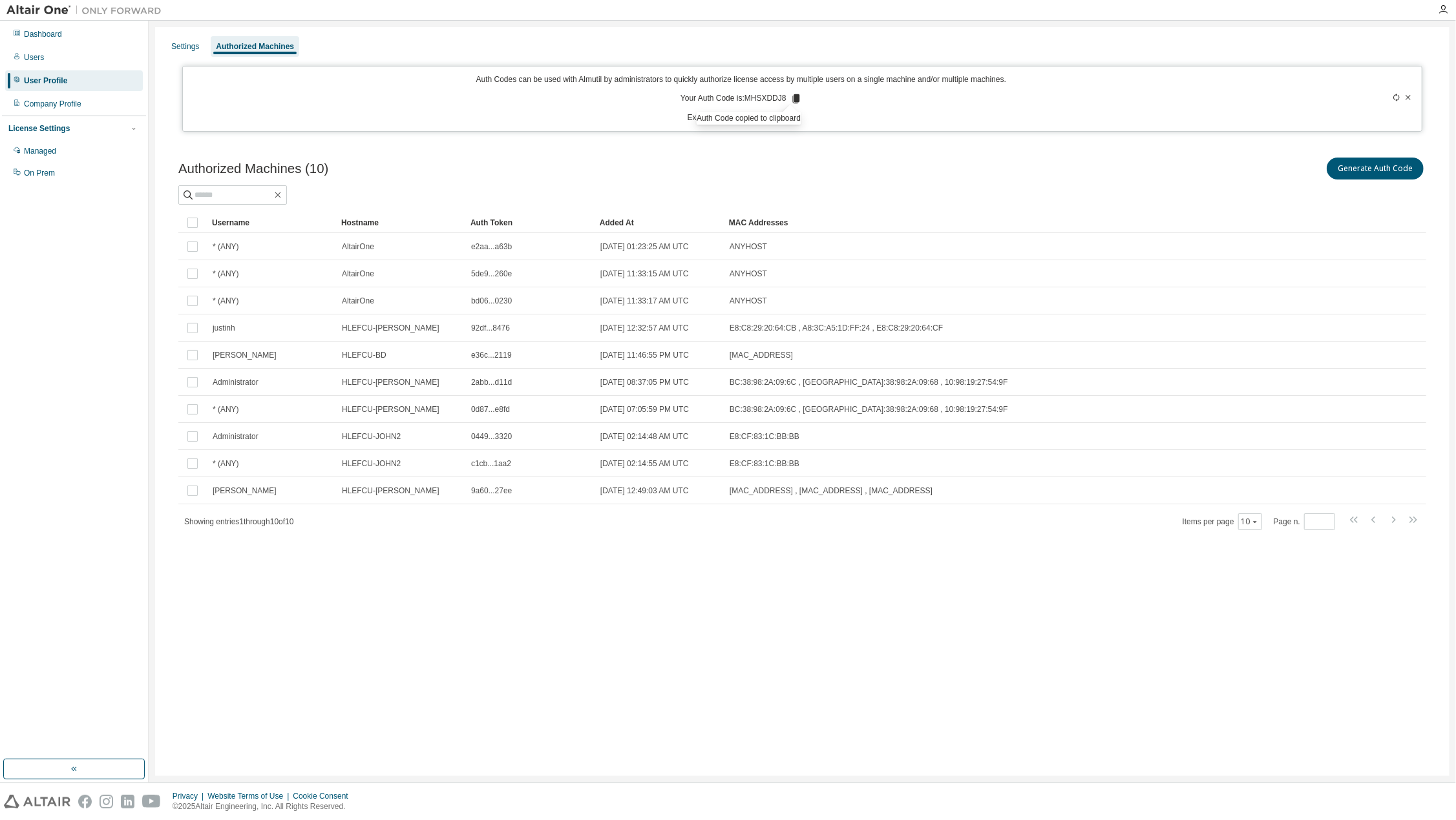
click at [1393, 97] on icon at bounding box center [1396, 97] width 8 height 8
click at [1399, 96] on icon at bounding box center [1396, 97] width 6 height 8
click at [793, 98] on icon at bounding box center [796, 99] width 7 height 9
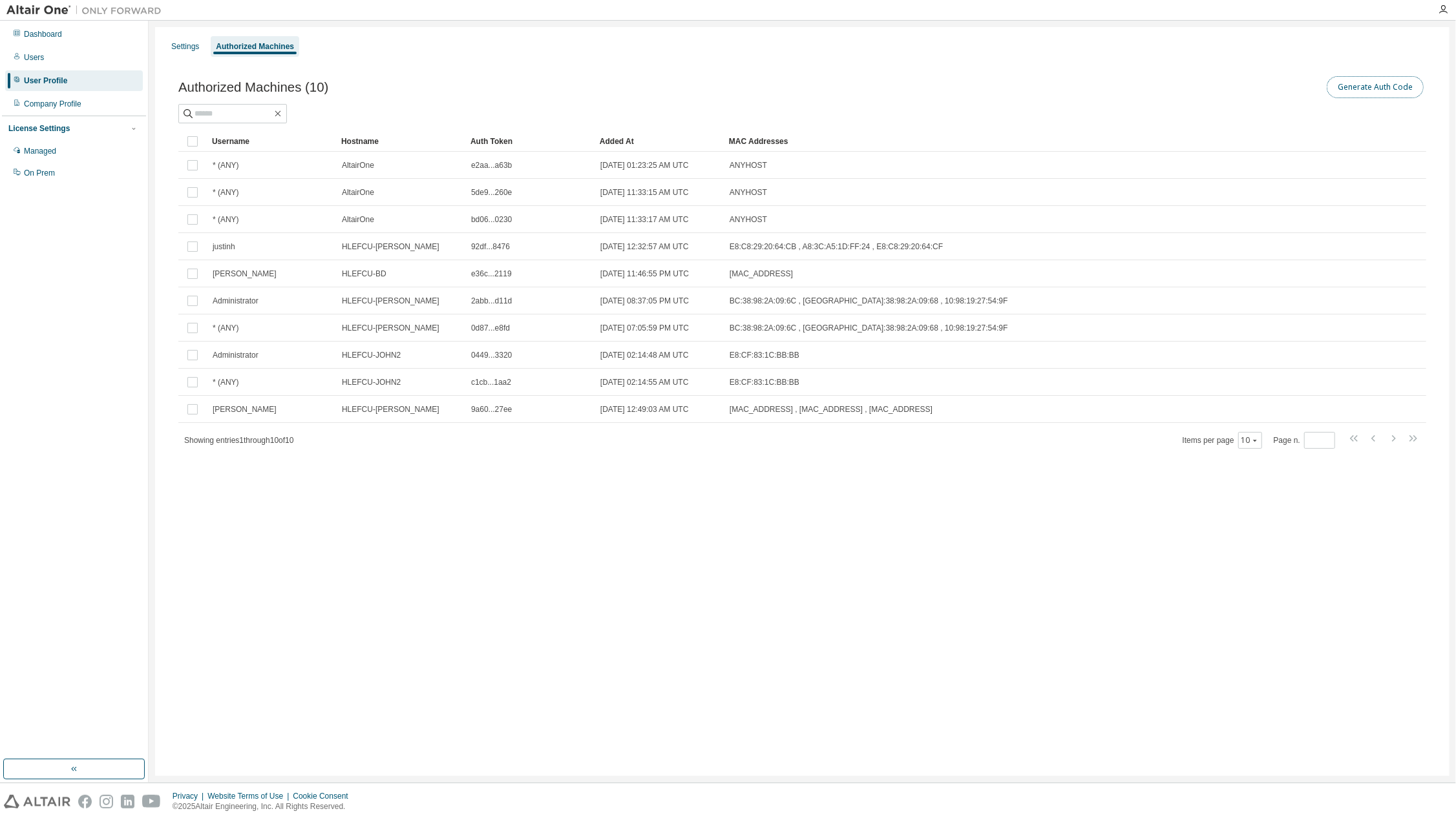
click at [1362, 82] on button "Generate Auth Code" at bounding box center [1375, 87] width 97 height 22
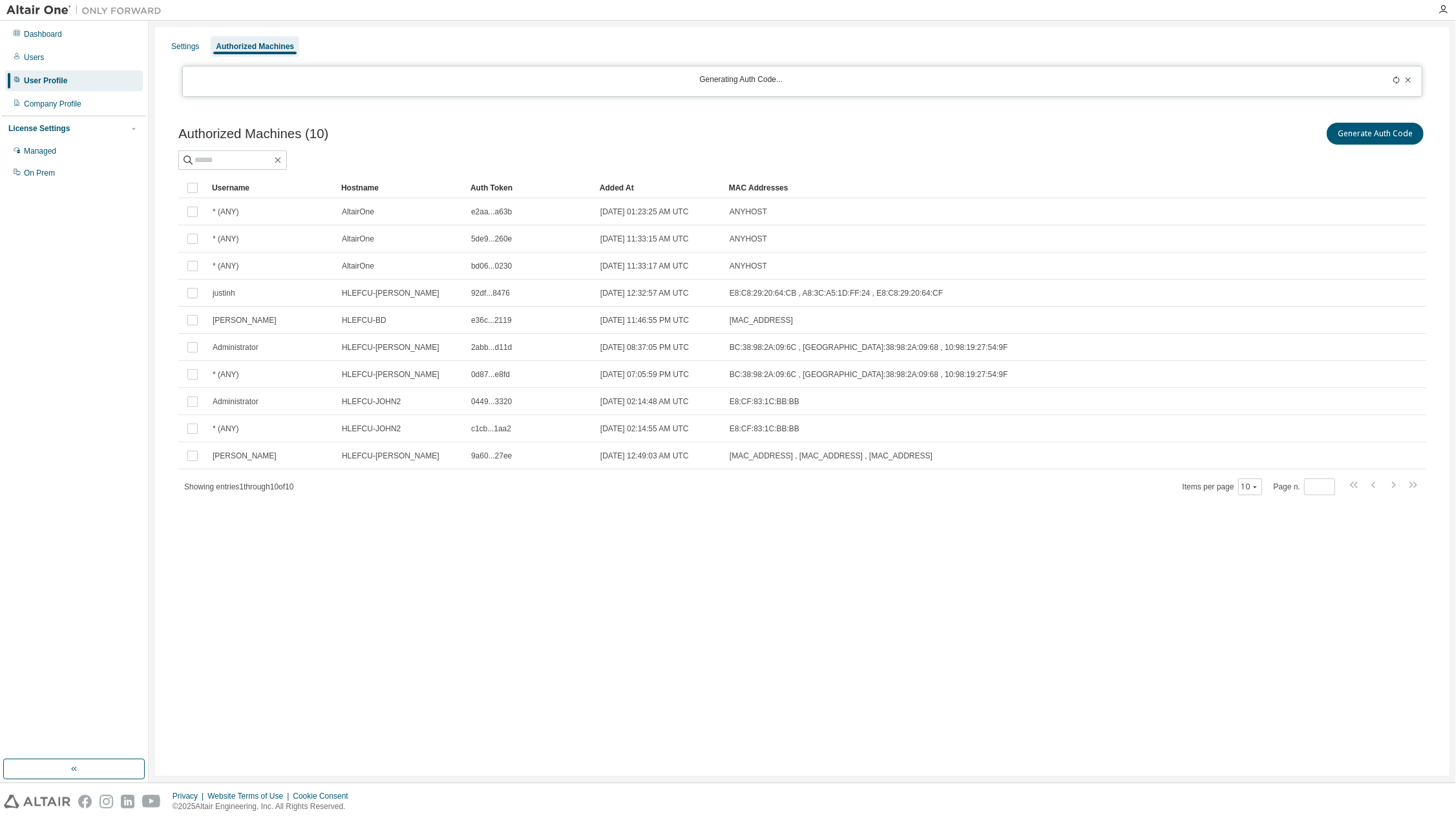
drag, startPoint x: 1396, startPoint y: 78, endPoint x: 1274, endPoint y: 119, distance: 128.7
click at [1396, 78] on icon at bounding box center [1396, 80] width 8 height 8
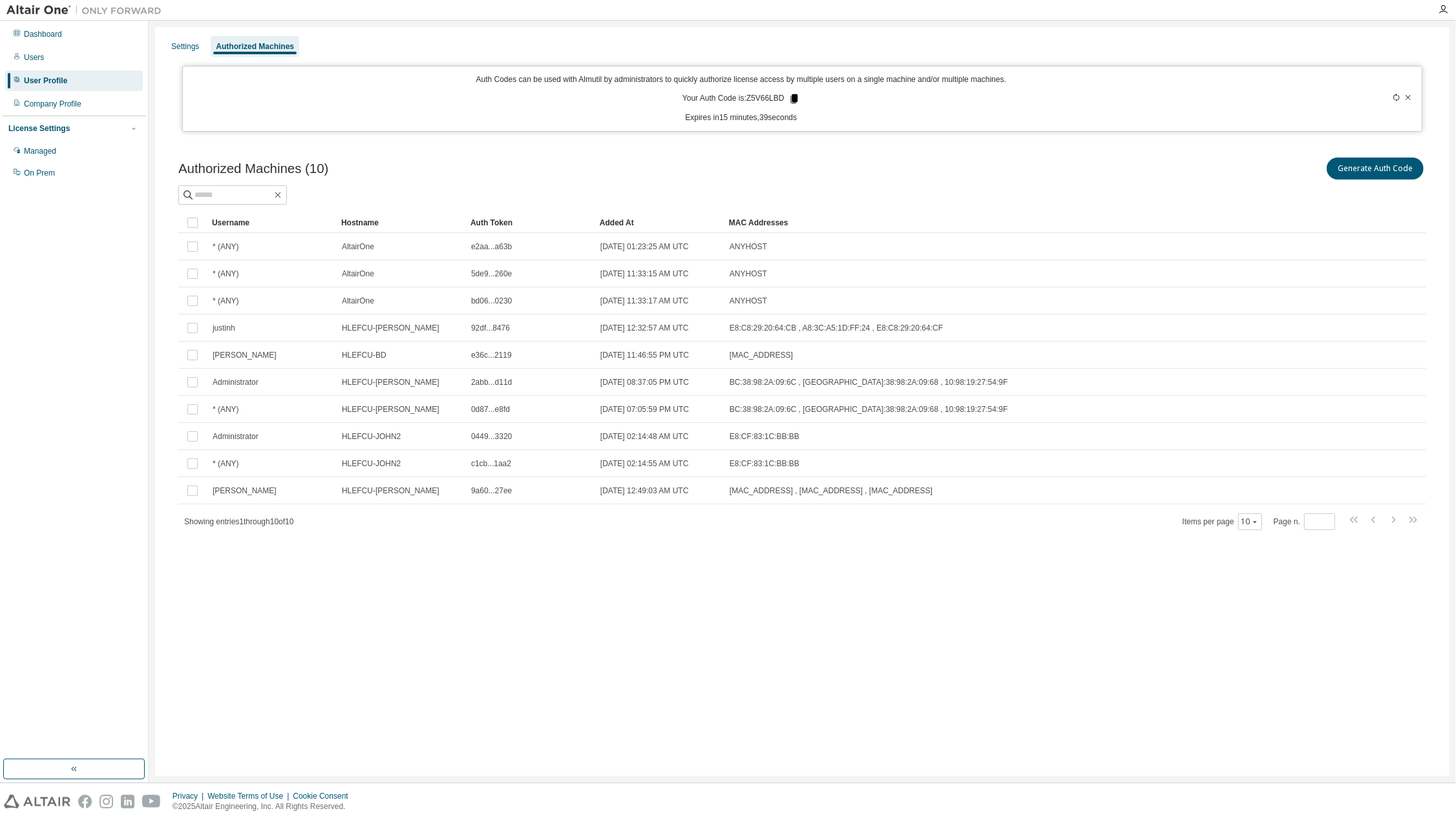
click at [795, 99] on icon at bounding box center [794, 99] width 7 height 9
drag, startPoint x: 1042, startPoint y: 185, endPoint x: 1024, endPoint y: 173, distance: 21.6
click at [1039, 181] on div "Authorized Machines (10) Generate Auth Code" at bounding box center [802, 179] width 1248 height 50
click at [1396, 99] on icon at bounding box center [1396, 97] width 8 height 8
click at [796, 99] on icon at bounding box center [795, 99] width 7 height 9
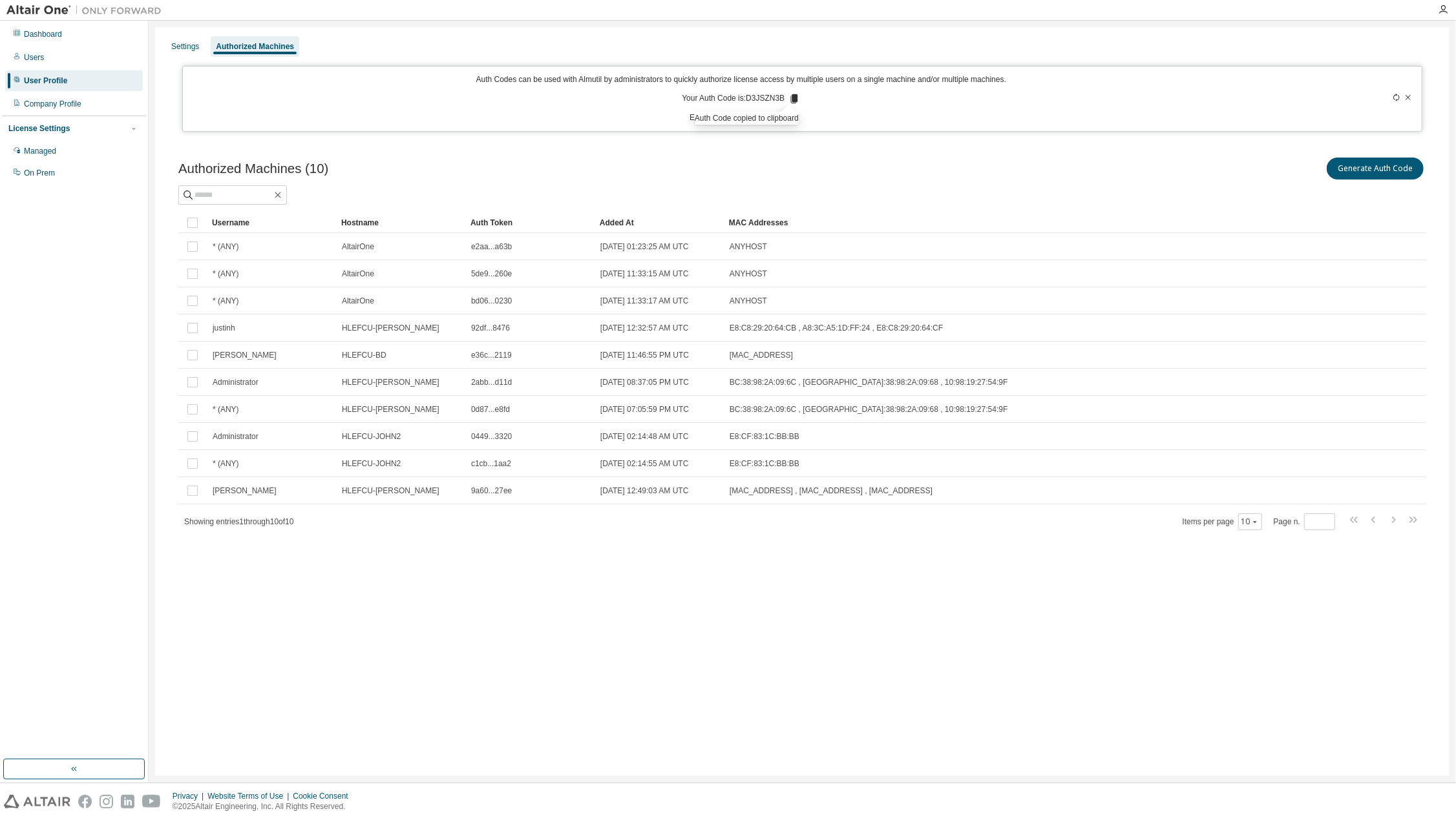
click at [1397, 98] on icon at bounding box center [1396, 97] width 8 height 8
click at [1393, 98] on icon at bounding box center [1396, 97] width 8 height 8
click at [795, 98] on icon at bounding box center [796, 99] width 7 height 9
click at [1393, 95] on icon at bounding box center [1396, 97] width 8 height 8
click at [795, 97] on icon at bounding box center [795, 99] width 7 height 9
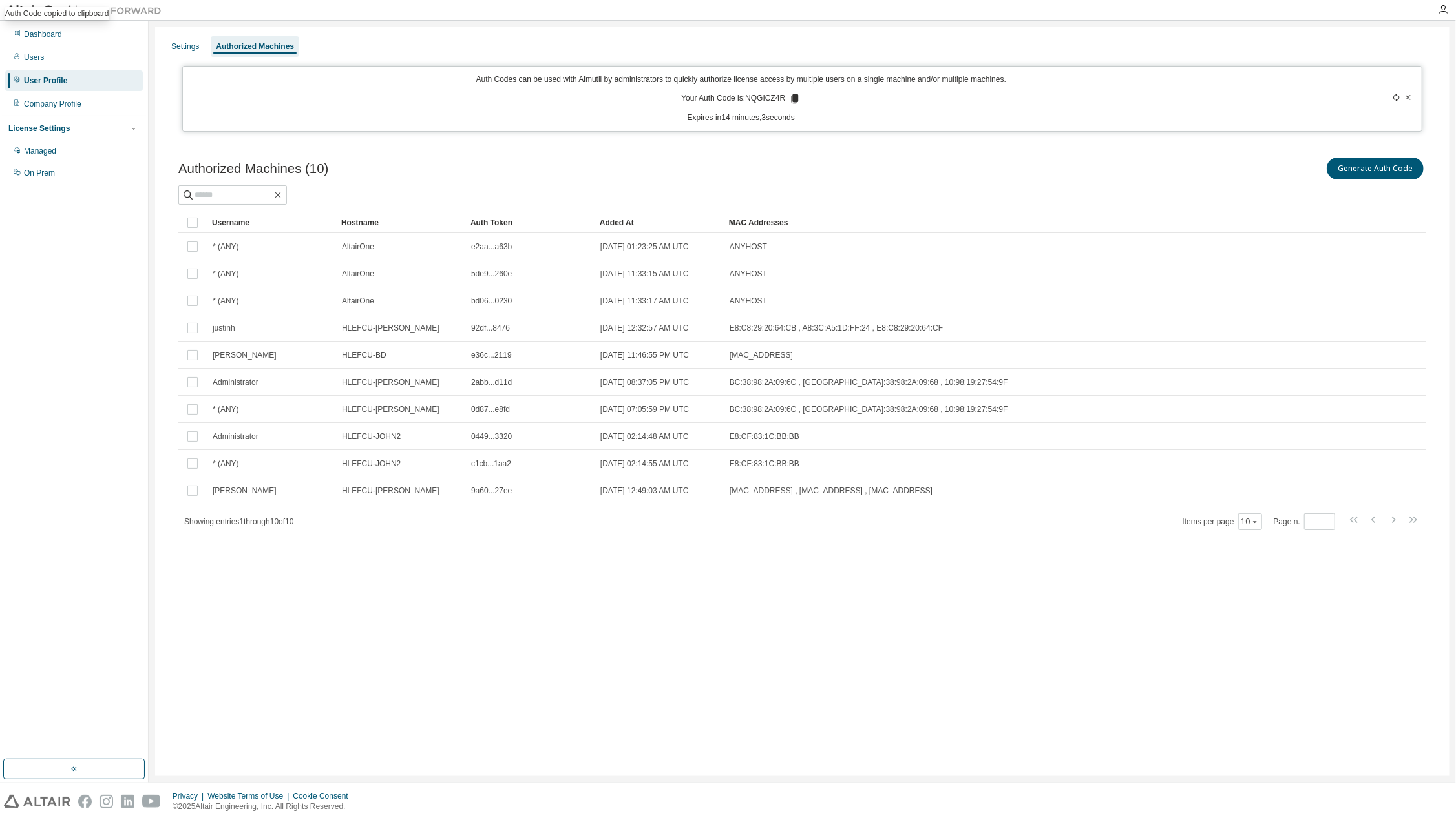
click at [1399, 95] on icon at bounding box center [1396, 97] width 8 height 8
click at [795, 99] on icon at bounding box center [794, 99] width 7 height 9
click at [796, 99] on icon at bounding box center [794, 99] width 7 height 9
click at [1396, 95] on icon at bounding box center [1396, 97] width 8 height 8
click at [795, 100] on icon at bounding box center [796, 99] width 7 height 9
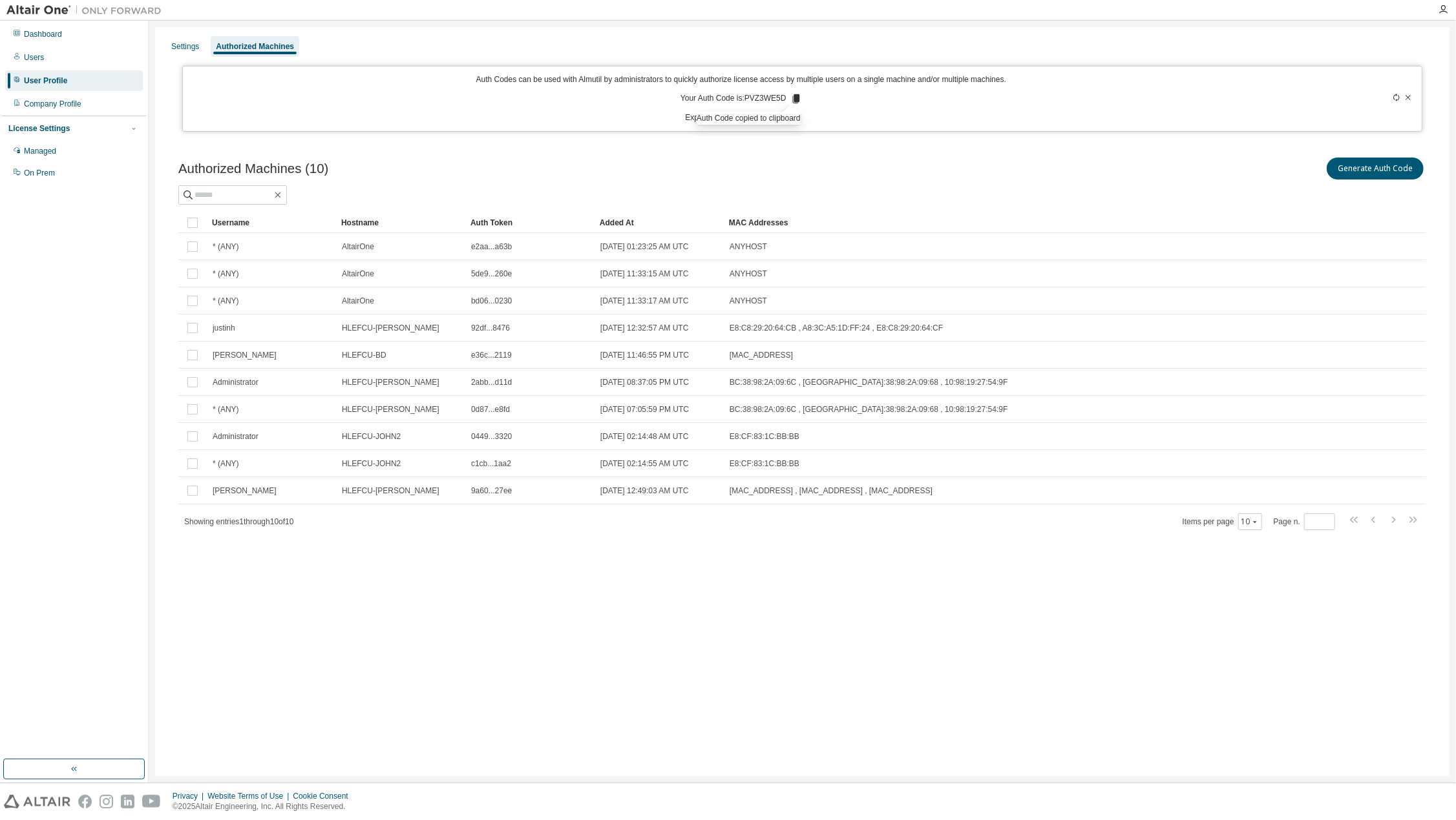
click at [1397, 95] on icon at bounding box center [1396, 97] width 6 height 8
click at [1396, 96] on icon at bounding box center [1396, 97] width 8 height 8
click at [793, 96] on icon at bounding box center [795, 99] width 7 height 9
